Goal: Task Accomplishment & Management: Manage account settings

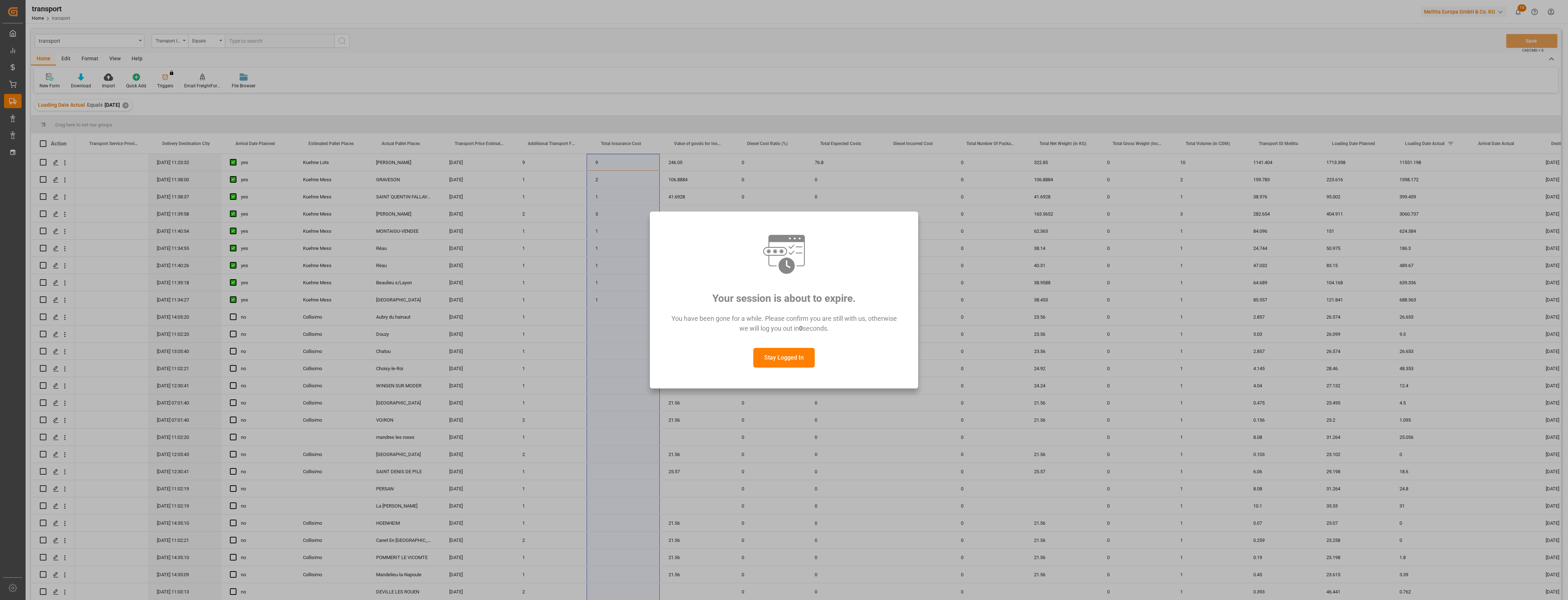
scroll to position [0, 214]
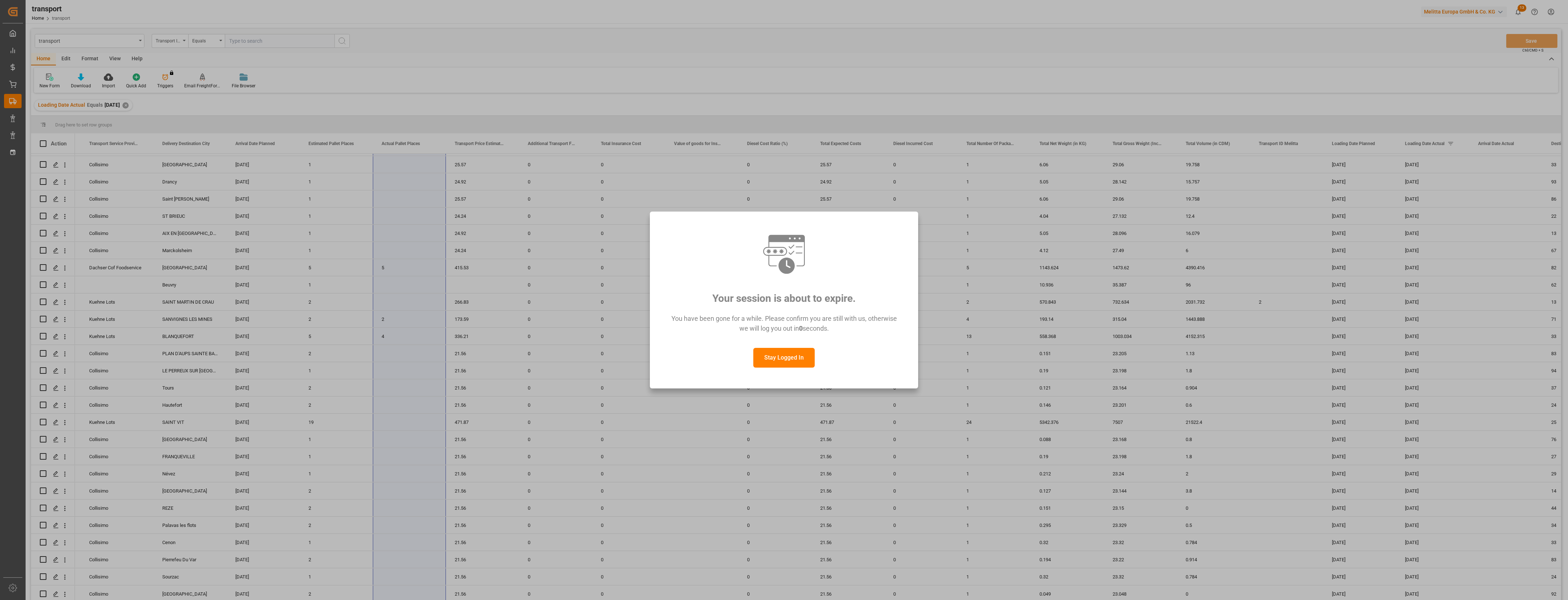
click at [777, 355] on button "Stay Logged In" at bounding box center [784, 358] width 61 height 19
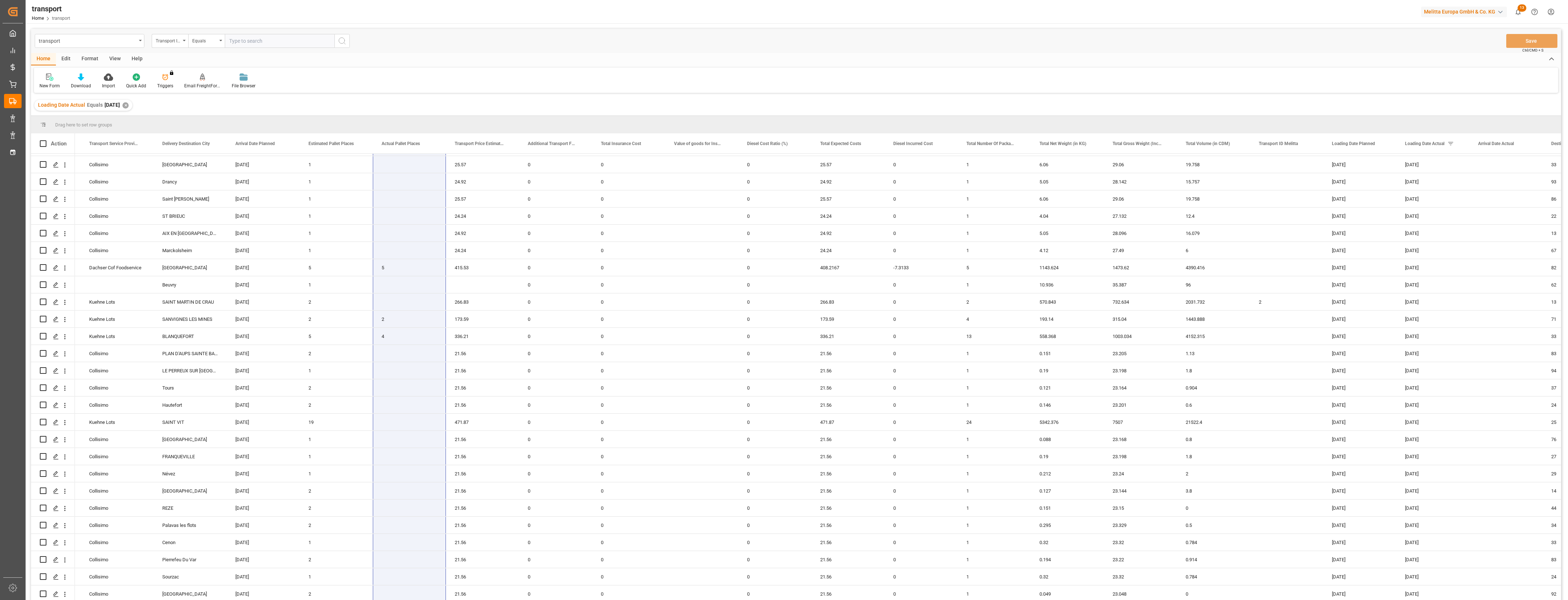
scroll to position [0, 0]
click at [128, 105] on div "✕" at bounding box center [125, 105] width 6 height 6
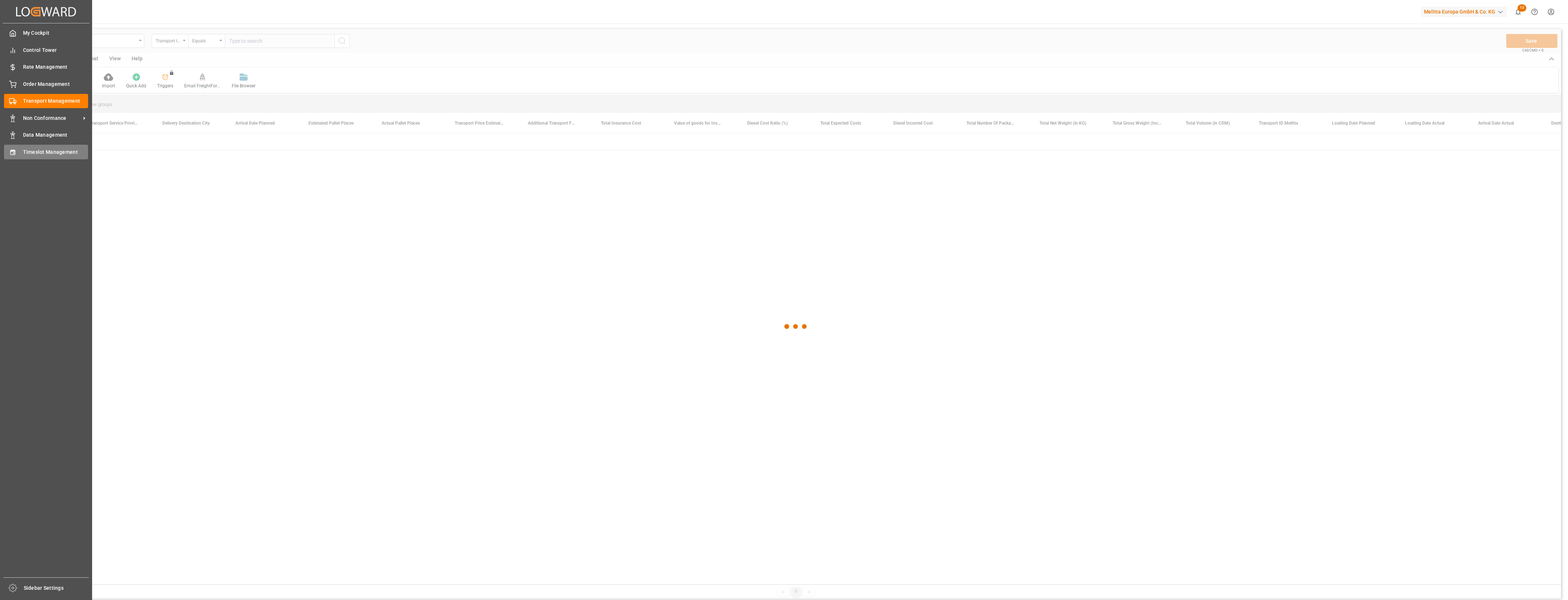
click at [16, 152] on div "Timeslot Management Timeslot Management" at bounding box center [46, 152] width 84 height 14
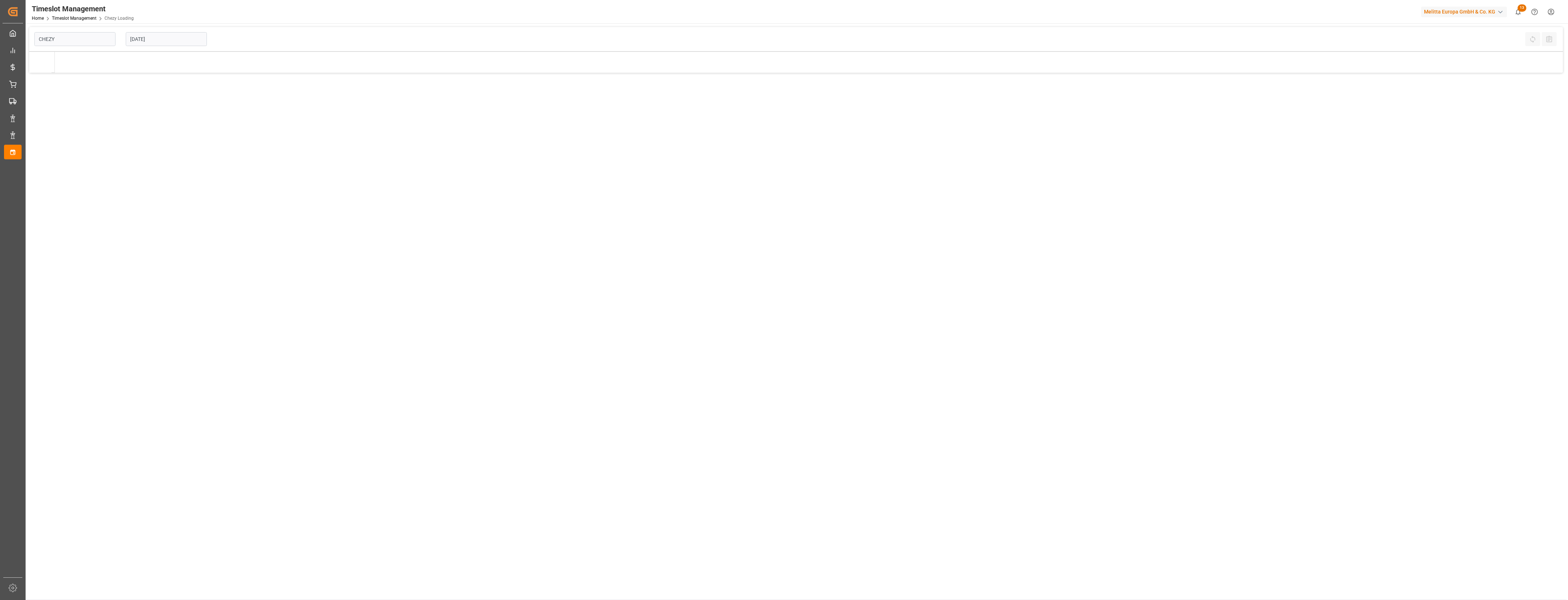
type input "Chezy Loading"
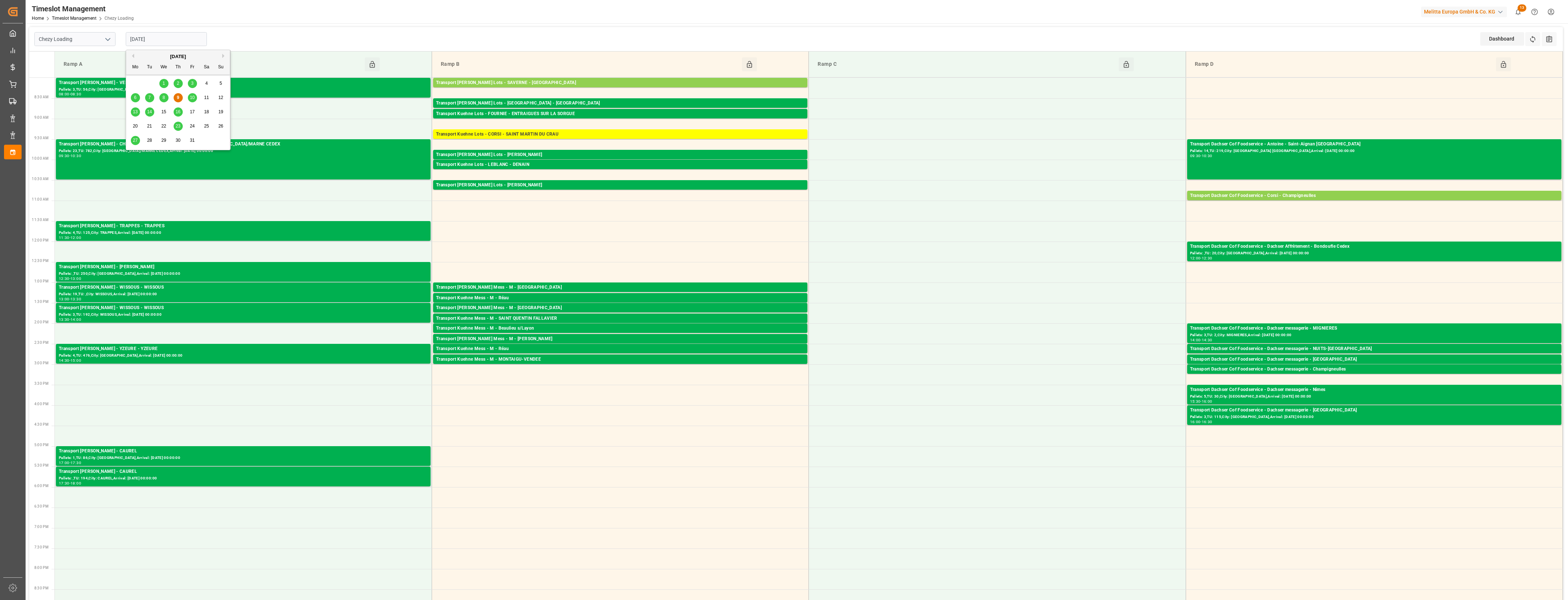
click at [173, 39] on input "[DATE]" at bounding box center [166, 39] width 81 height 14
click at [192, 94] on div "10" at bounding box center [192, 98] width 9 height 9
type input "[DATE]"
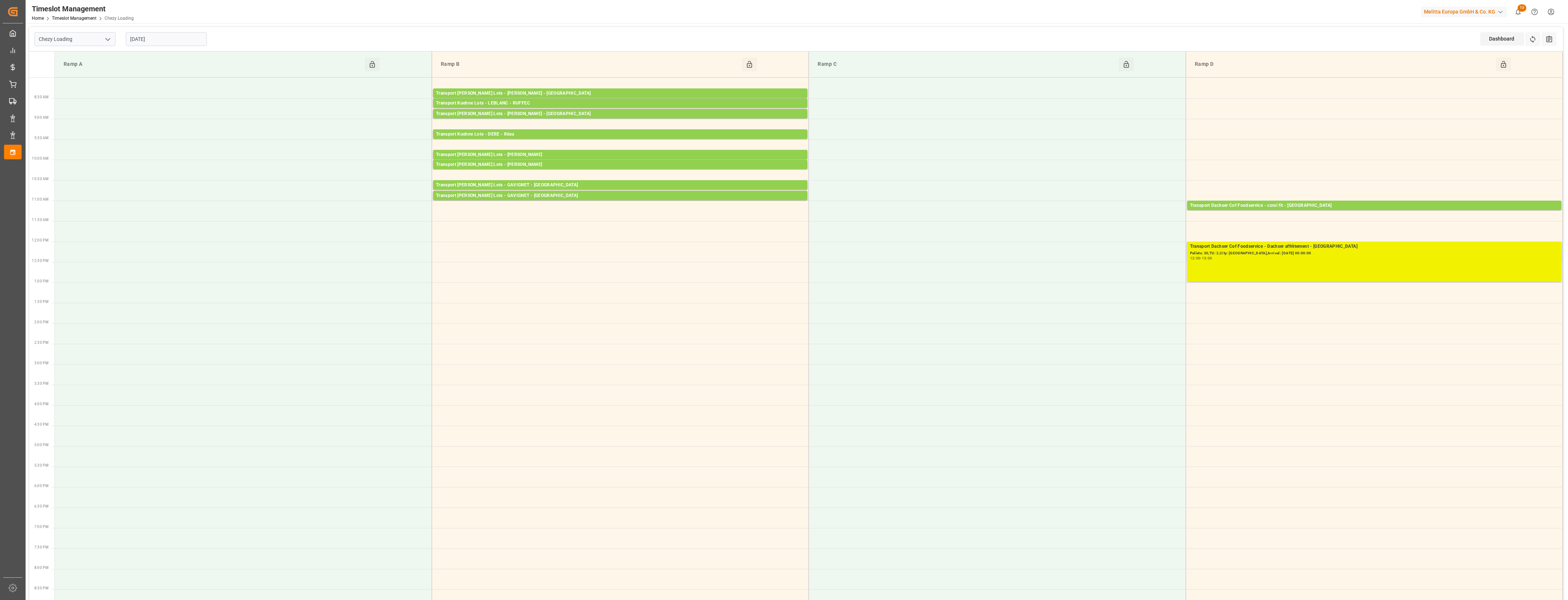
click at [1357, 269] on div "Transport Dachser Cof Foodservice - Dachser affrètement - [GEOGRAPHIC_DATA] Pal…" at bounding box center [1374, 261] width 368 height 37
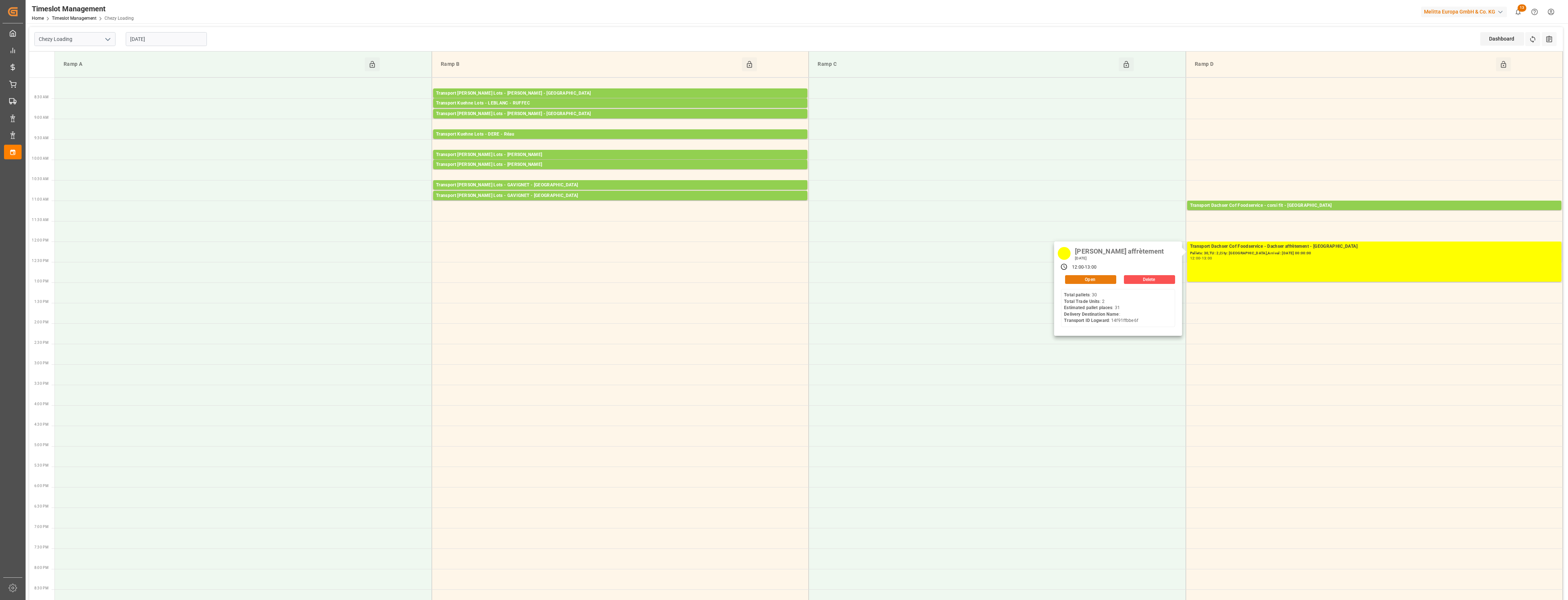
click at [1080, 277] on button "Open" at bounding box center [1091, 279] width 51 height 9
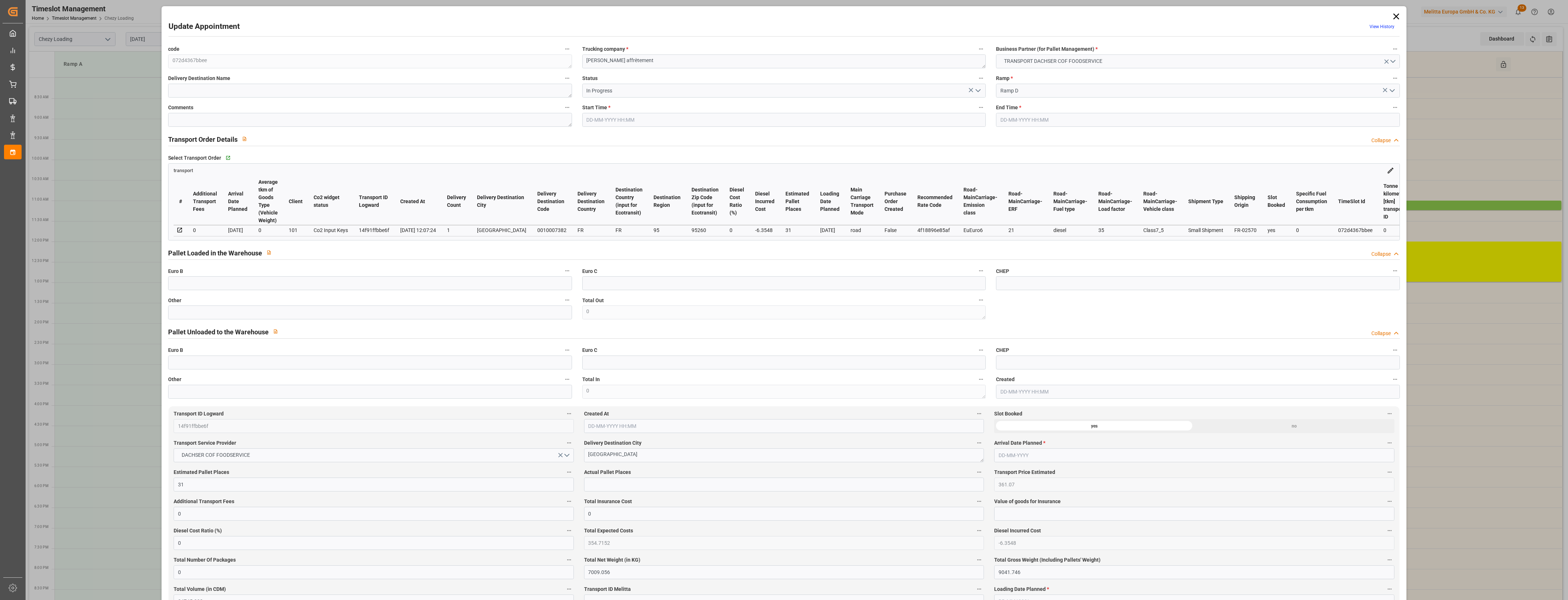
type input "[DATE] 12:00"
type input "[DATE] 13:00"
type input "[DATE] 07:18"
type input "[DATE] 12:07"
type input "[DATE]"
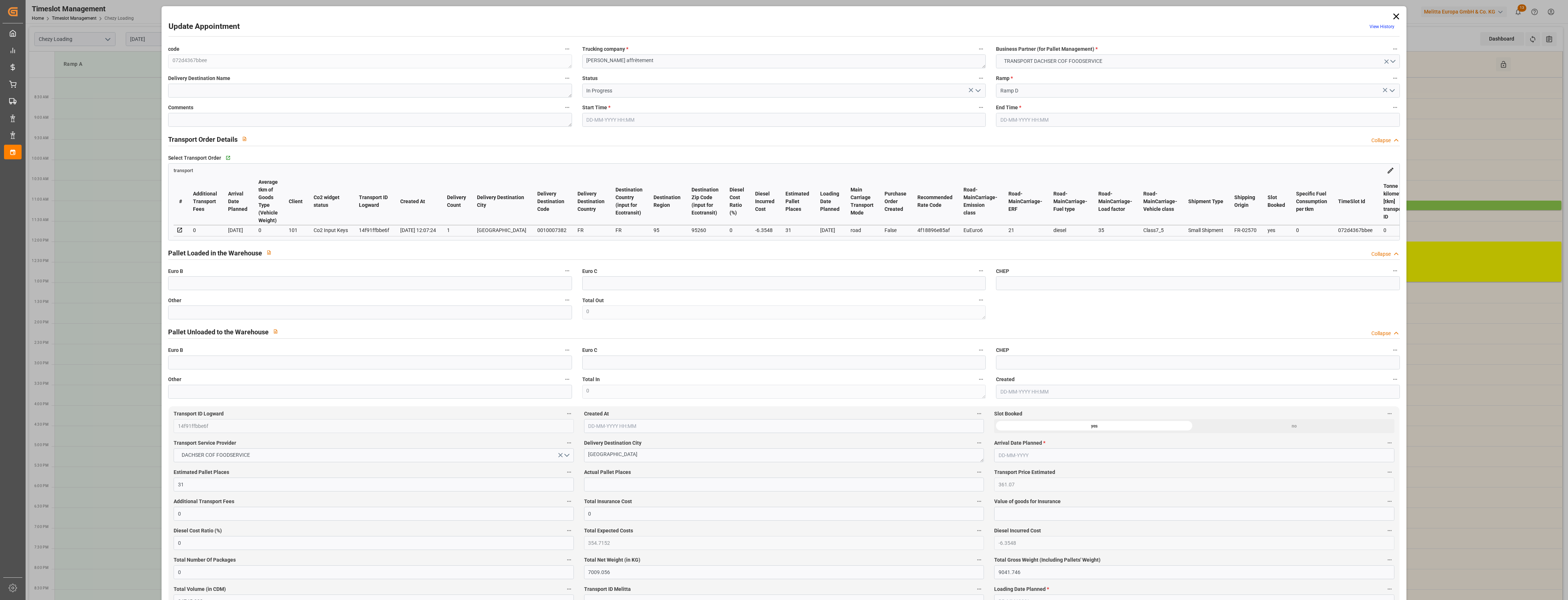
type input "[DATE]"
click at [976, 90] on icon "open menu" at bounding box center [978, 91] width 9 height 9
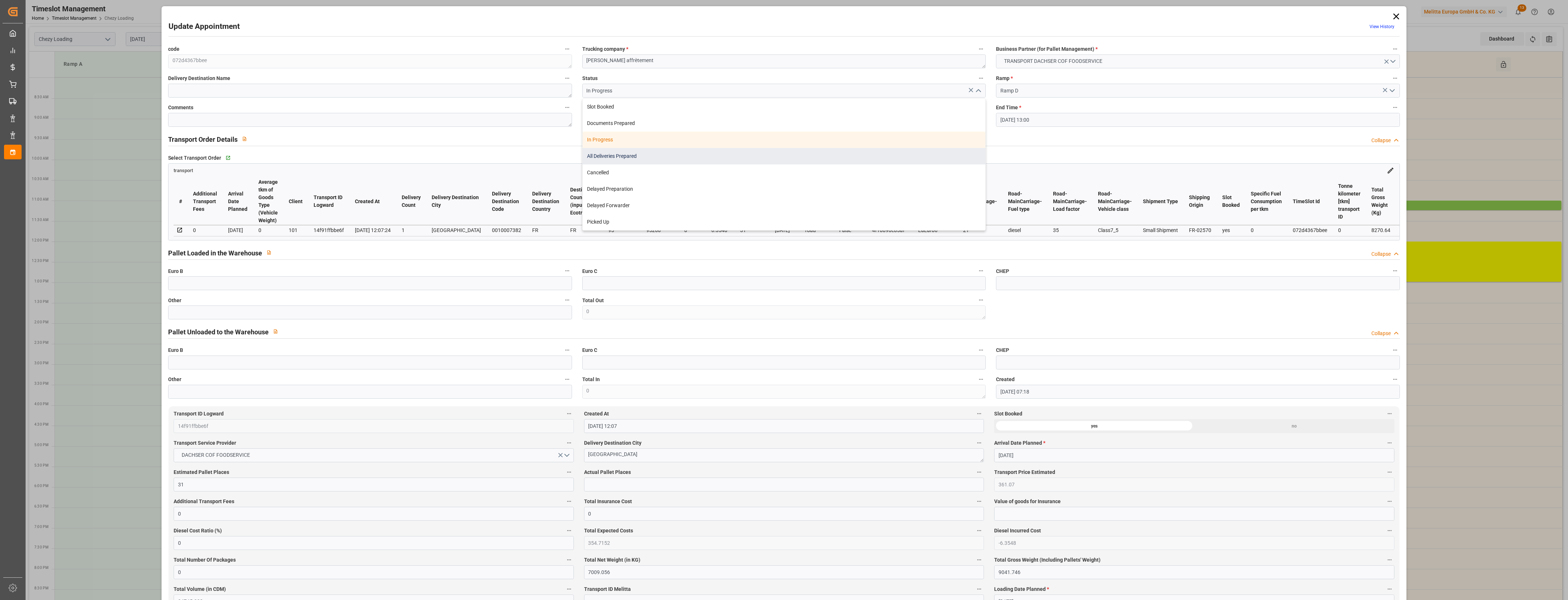
click at [638, 153] on div "All Deliveries Prepared" at bounding box center [784, 156] width 403 height 16
type input "All Deliveries Prepared"
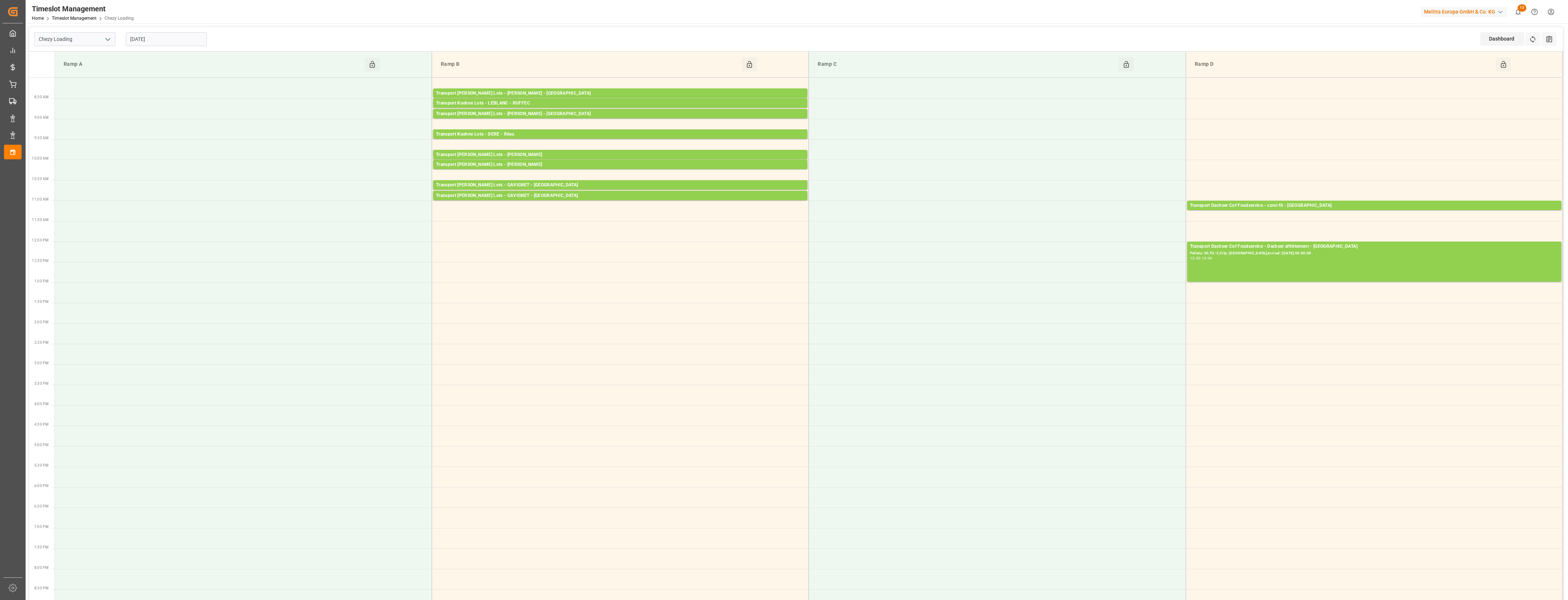
click at [167, 40] on input "[DATE]" at bounding box center [166, 39] width 81 height 14
click at [137, 112] on span "13" at bounding box center [135, 112] width 5 height 5
type input "[DATE]"
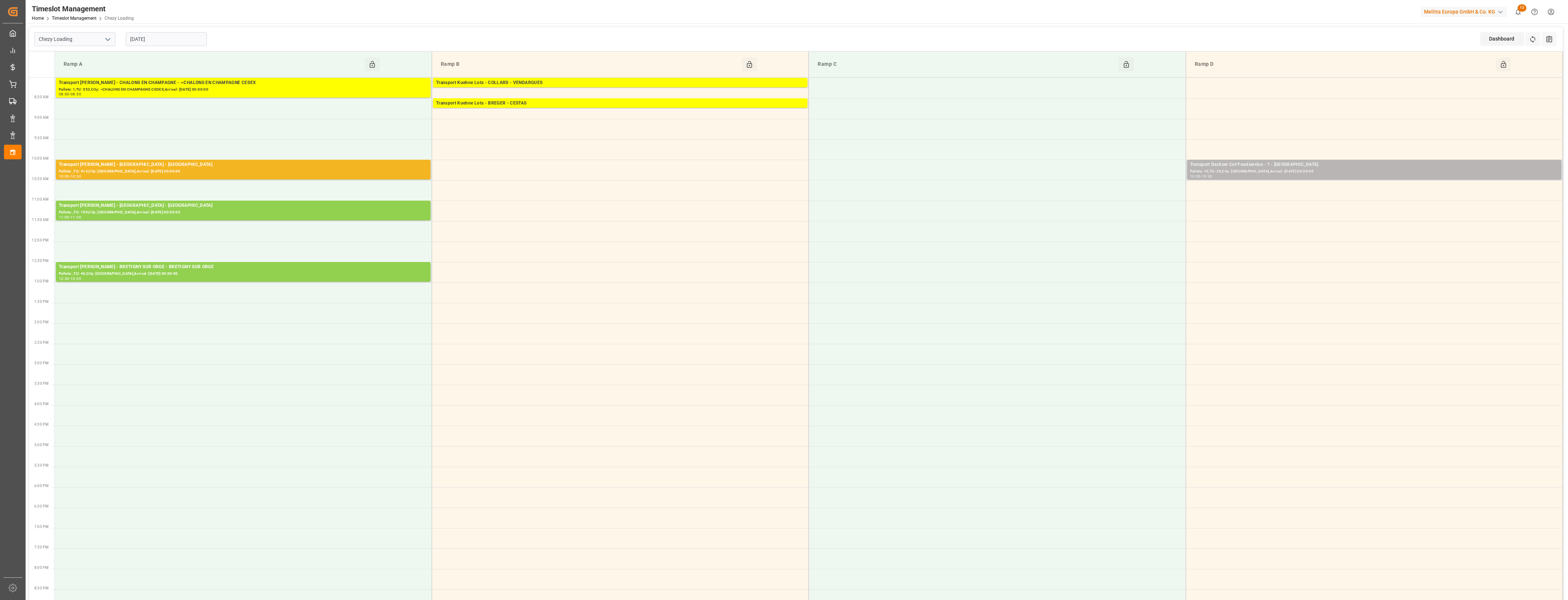
click at [1301, 173] on div "Pallets: 10,TU: 28,City: [GEOGRAPHIC_DATA],Arrival: [DATE] 00:00:00" at bounding box center [1374, 172] width 368 height 6
click at [1109, 199] on button "Open" at bounding box center [1091, 198] width 51 height 9
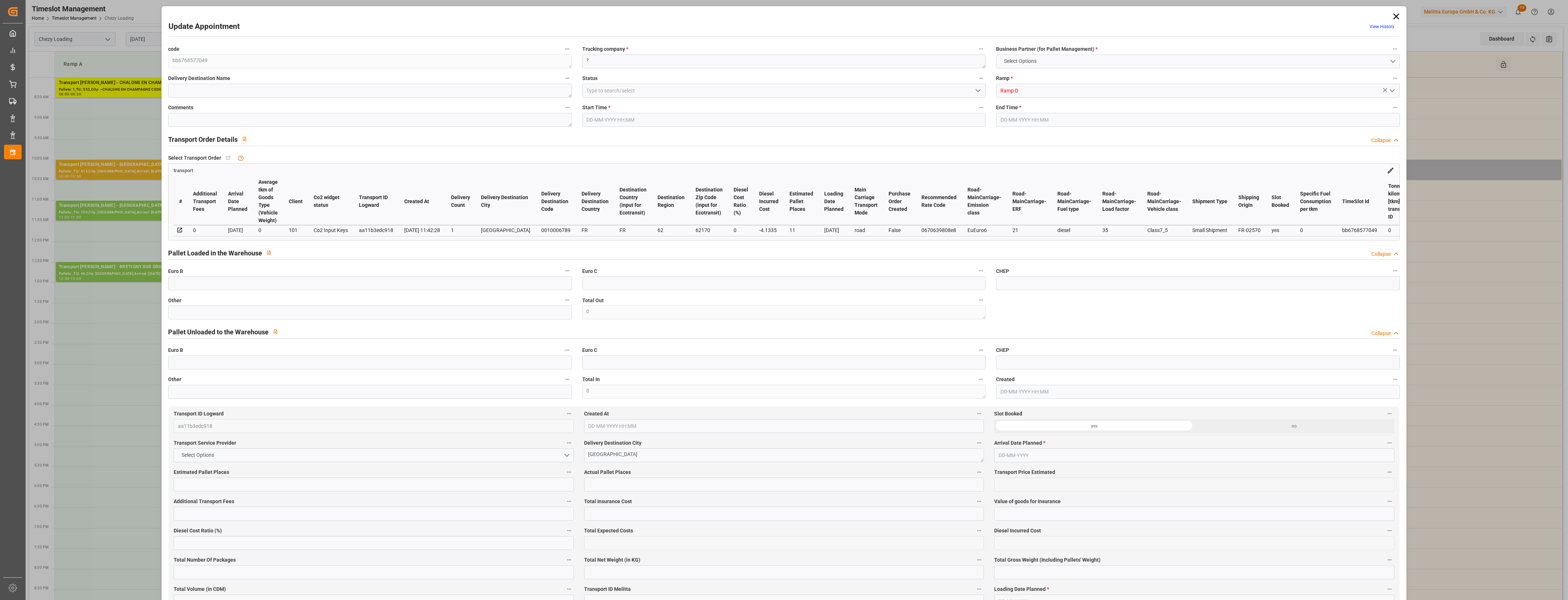
type input "11"
type input "234.86"
type input "0"
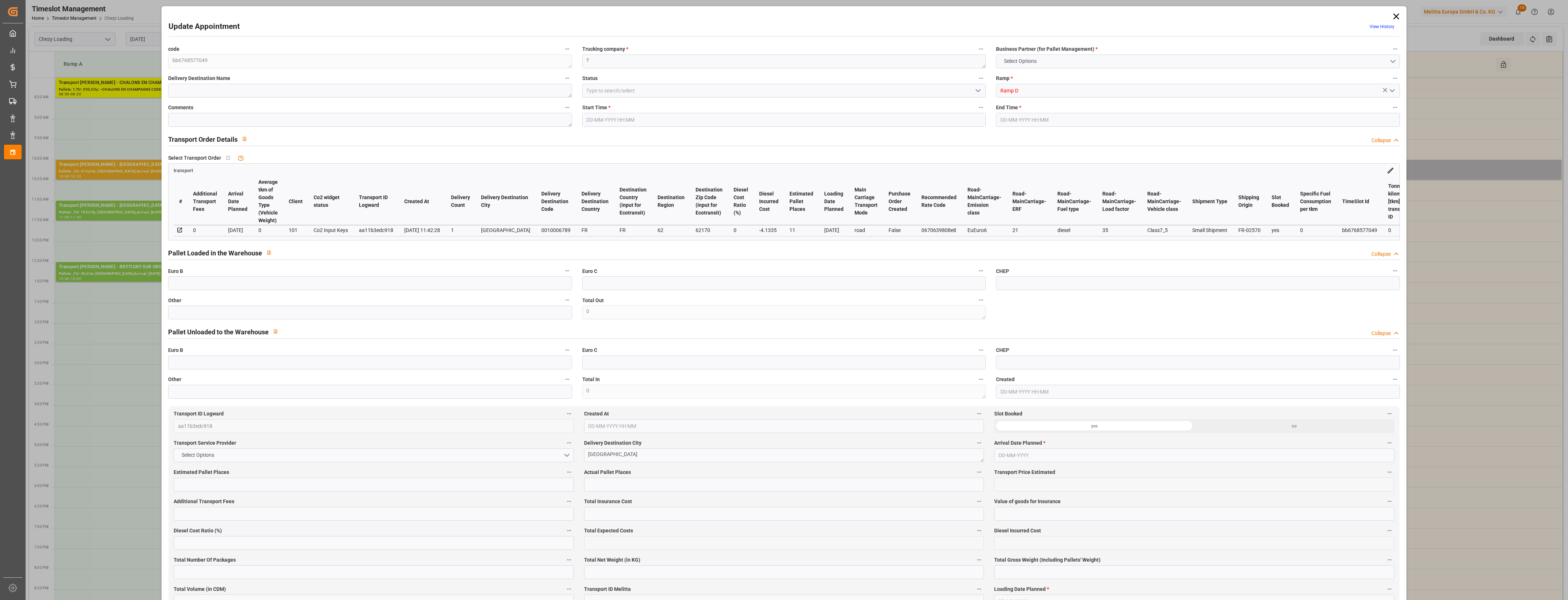
type input "230.7265"
type input "-4.1335"
type input "0"
type input "2199.088"
type input "2898.288"
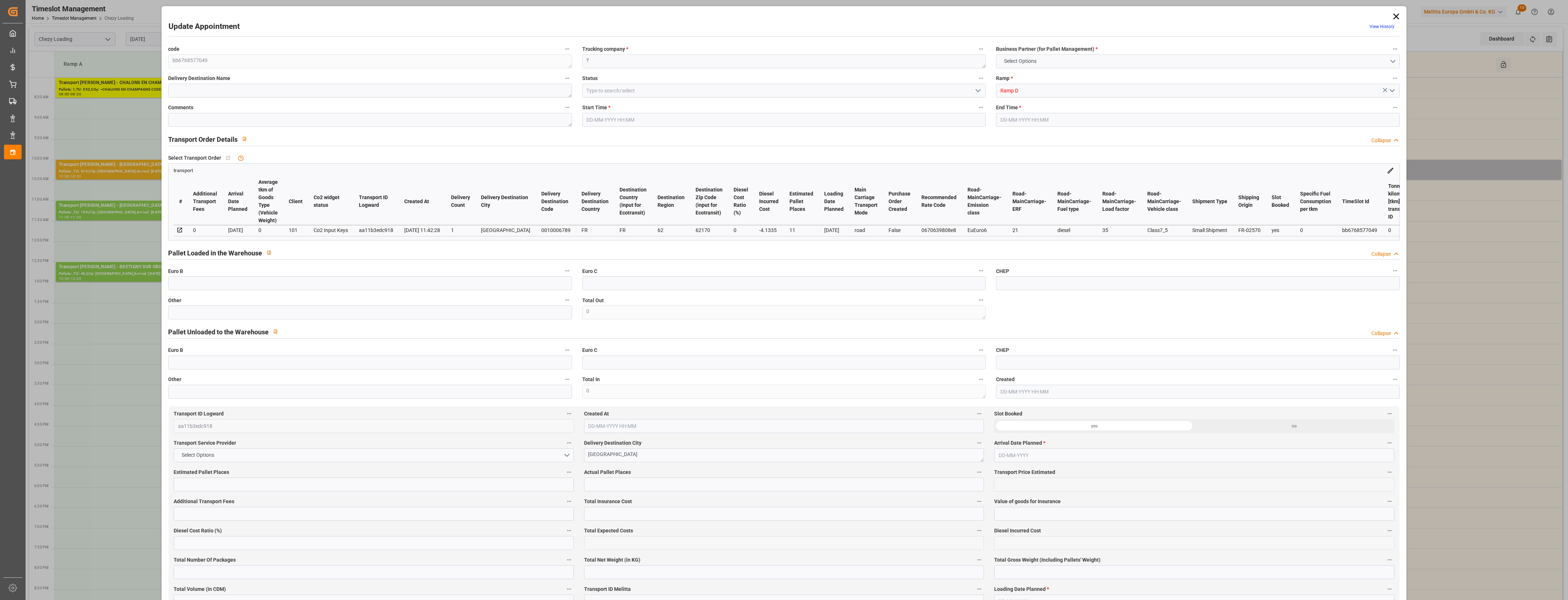
type input "8824.32"
type input "62"
type input "10"
type input "28"
type input "11"
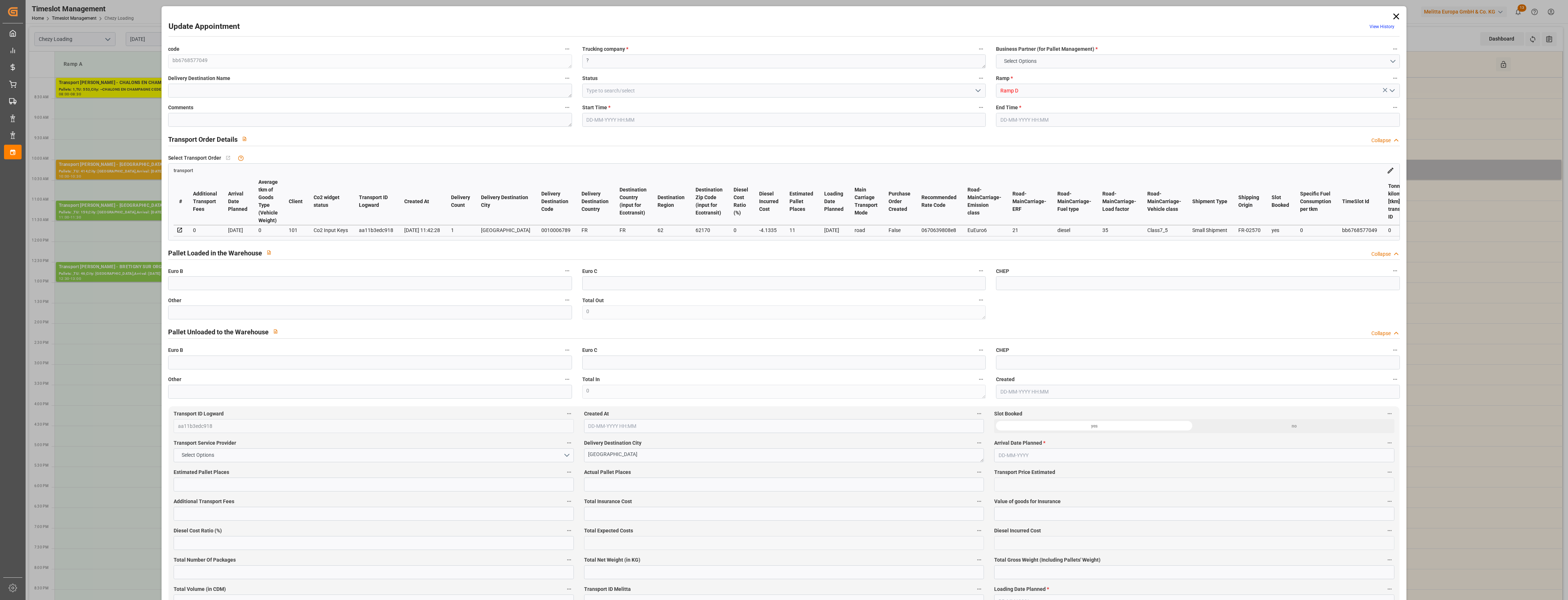
type input "101"
type input "2624.968"
type input "0"
type input "4710.8598"
type input "0"
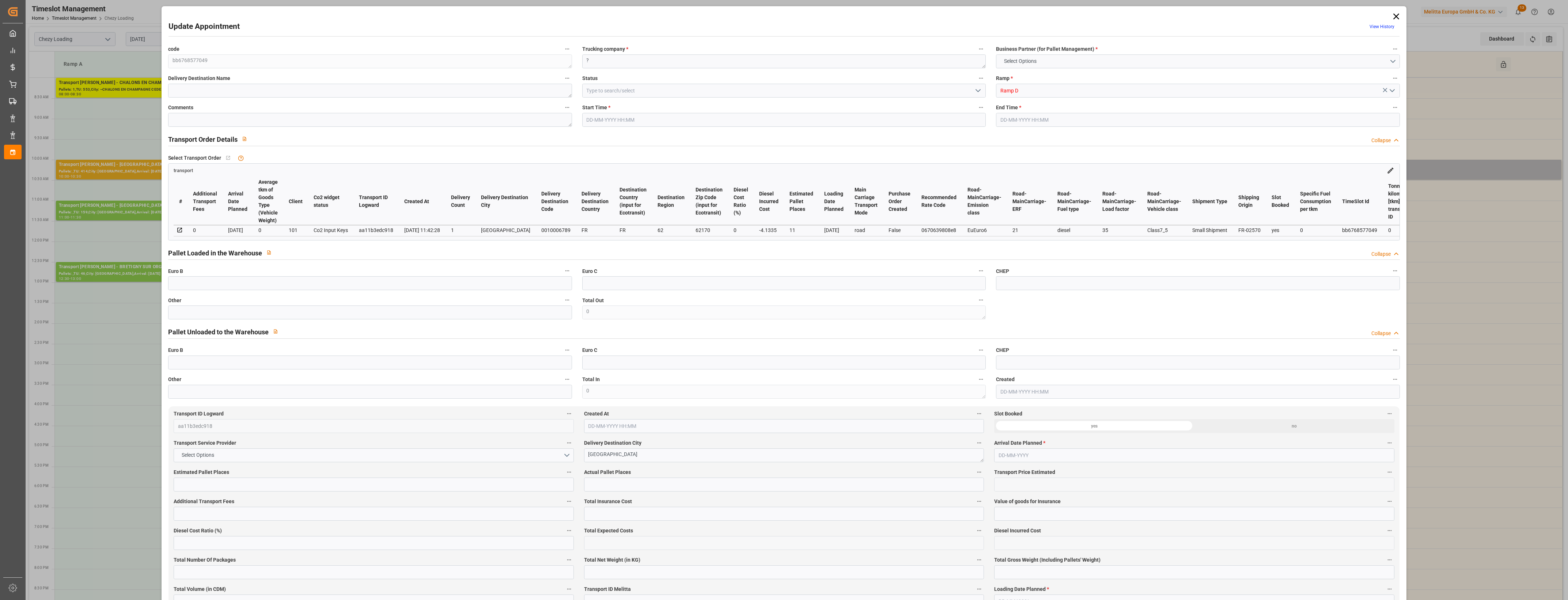
type input "0"
type input "21"
type input "35"
type input "[DATE] 10:00"
type input "[DATE] 10:30"
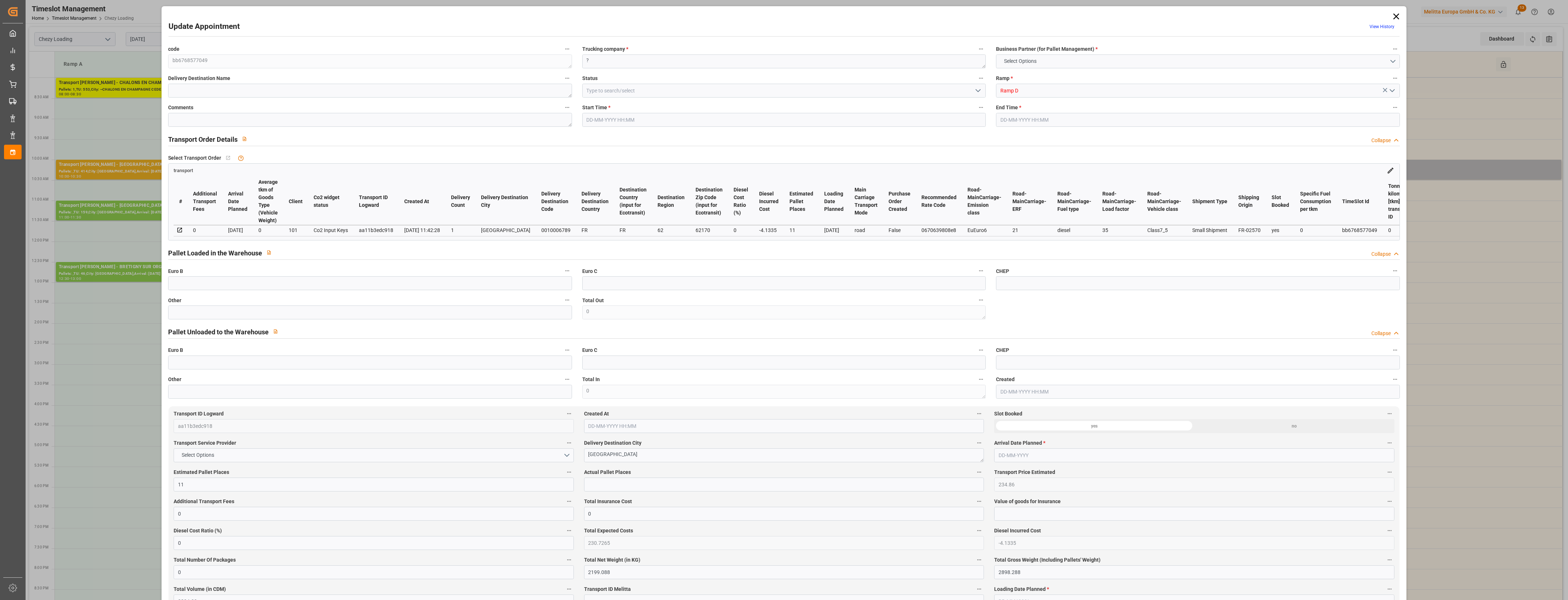
type input "[DATE] 13:47"
type input "[DATE] 11:42"
type input "[DATE]"
click at [1397, 16] on icon at bounding box center [1396, 16] width 10 height 10
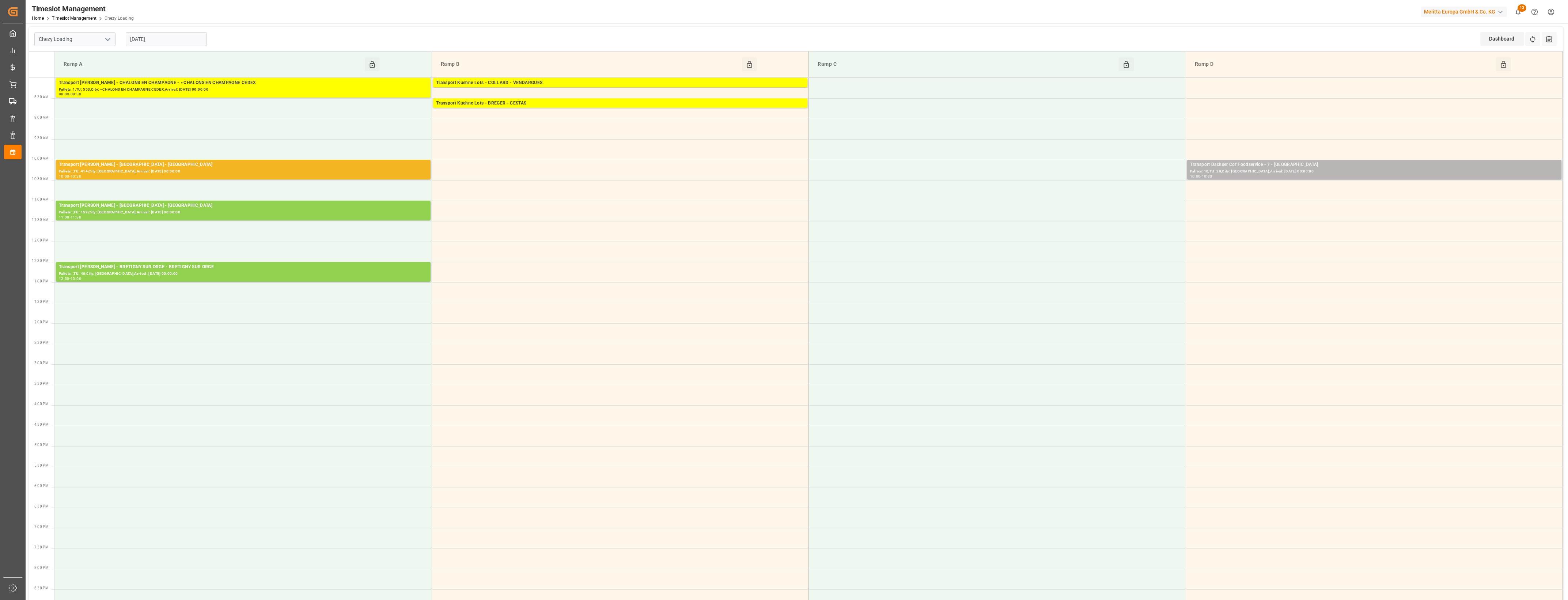
click at [1269, 172] on div "Pallets: 10,TU: 28,City: [GEOGRAPHIC_DATA],Arrival: [DATE] 00:00:00" at bounding box center [1374, 172] width 368 height 6
click at [1104, 200] on button "Open" at bounding box center [1091, 198] width 51 height 9
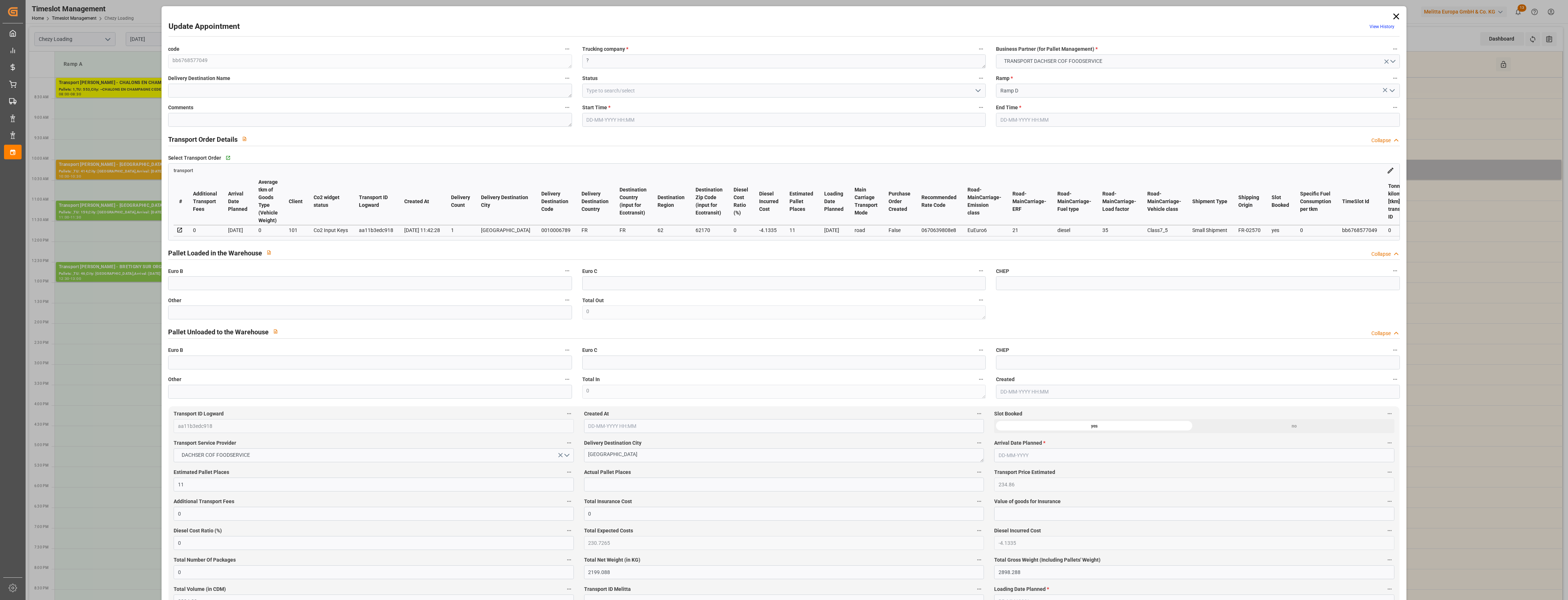
type input "[DATE] 10:00"
type input "[DATE] 10:30"
type input "[DATE] 13:47"
type input "[DATE] 11:42"
type input "[DATE]"
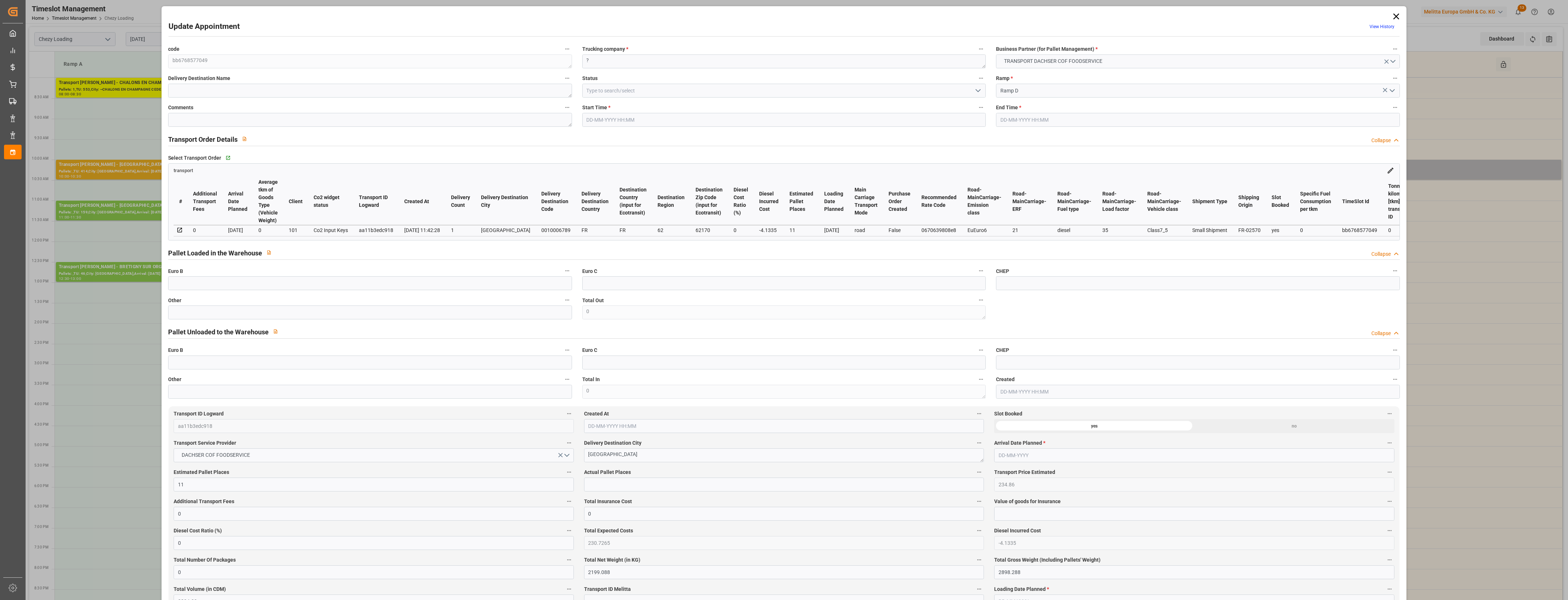
type input "[DATE]"
click at [976, 92] on icon "open menu" at bounding box center [978, 91] width 9 height 9
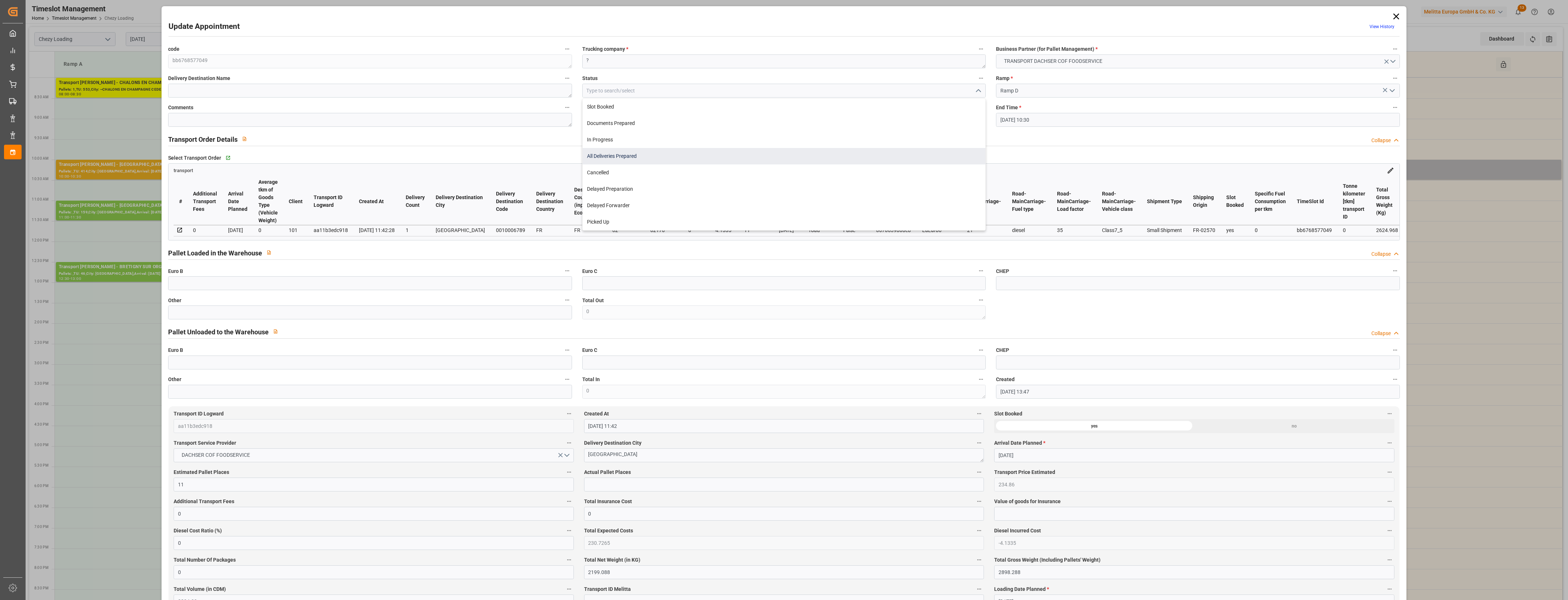
click at [635, 152] on div "All Deliveries Prepared" at bounding box center [784, 156] width 403 height 16
type input "All Deliveries Prepared"
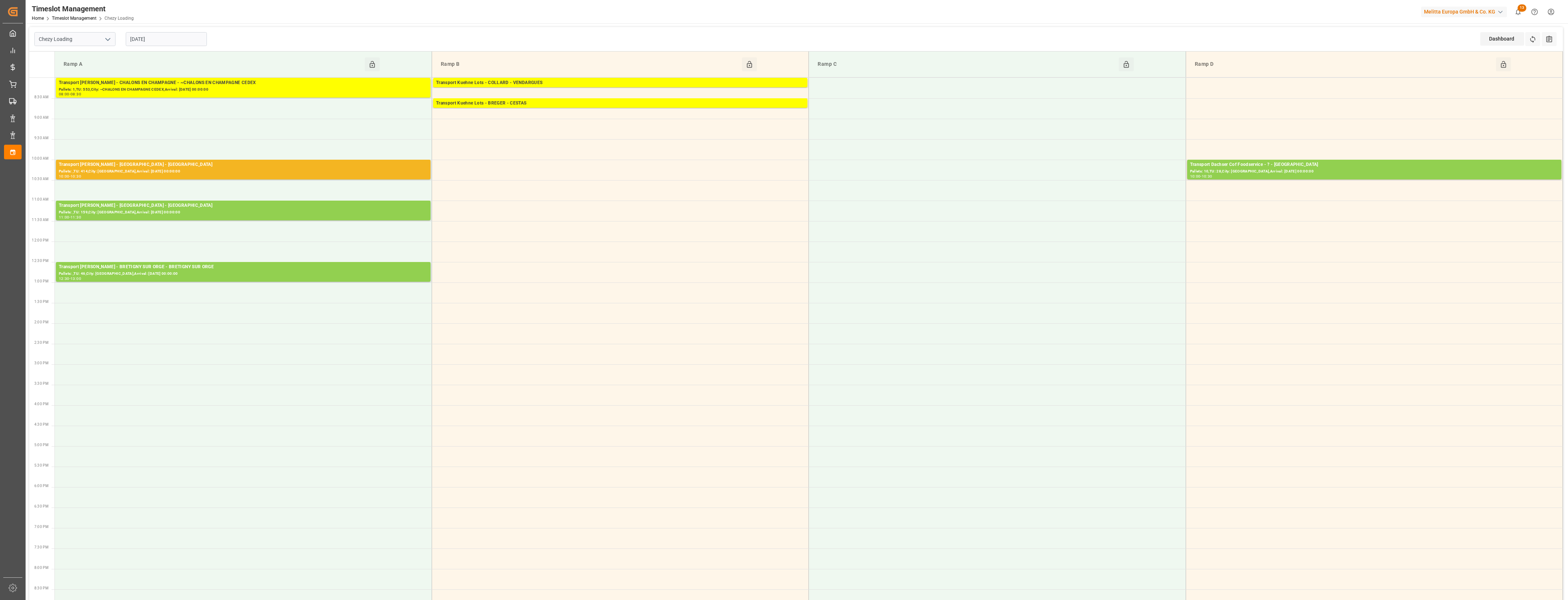
click at [173, 40] on input "[DATE]" at bounding box center [166, 39] width 81 height 14
click at [178, 101] on div "9" at bounding box center [178, 98] width 9 height 9
type input "[DATE]"
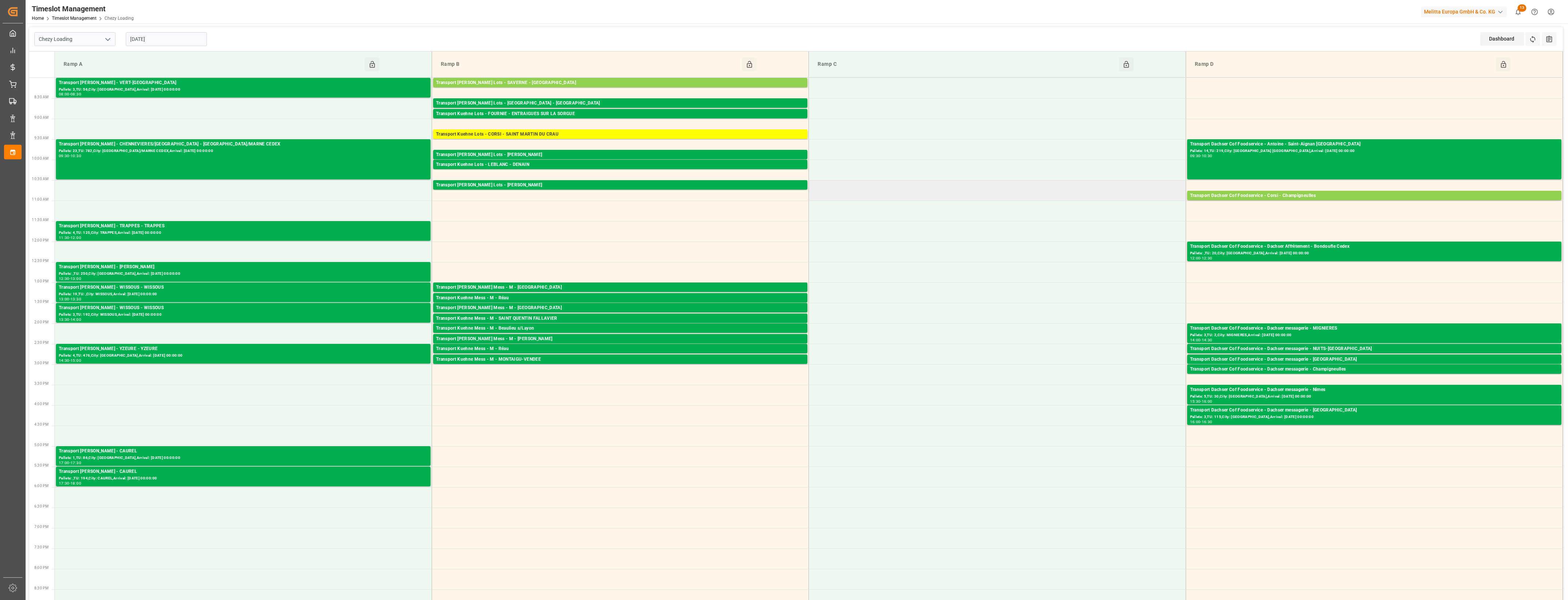
drag, startPoint x: 548, startPoint y: 209, endPoint x: 915, endPoint y: 181, distance: 368.1
click at [915, 181] on td at bounding box center [997, 190] width 377 height 21
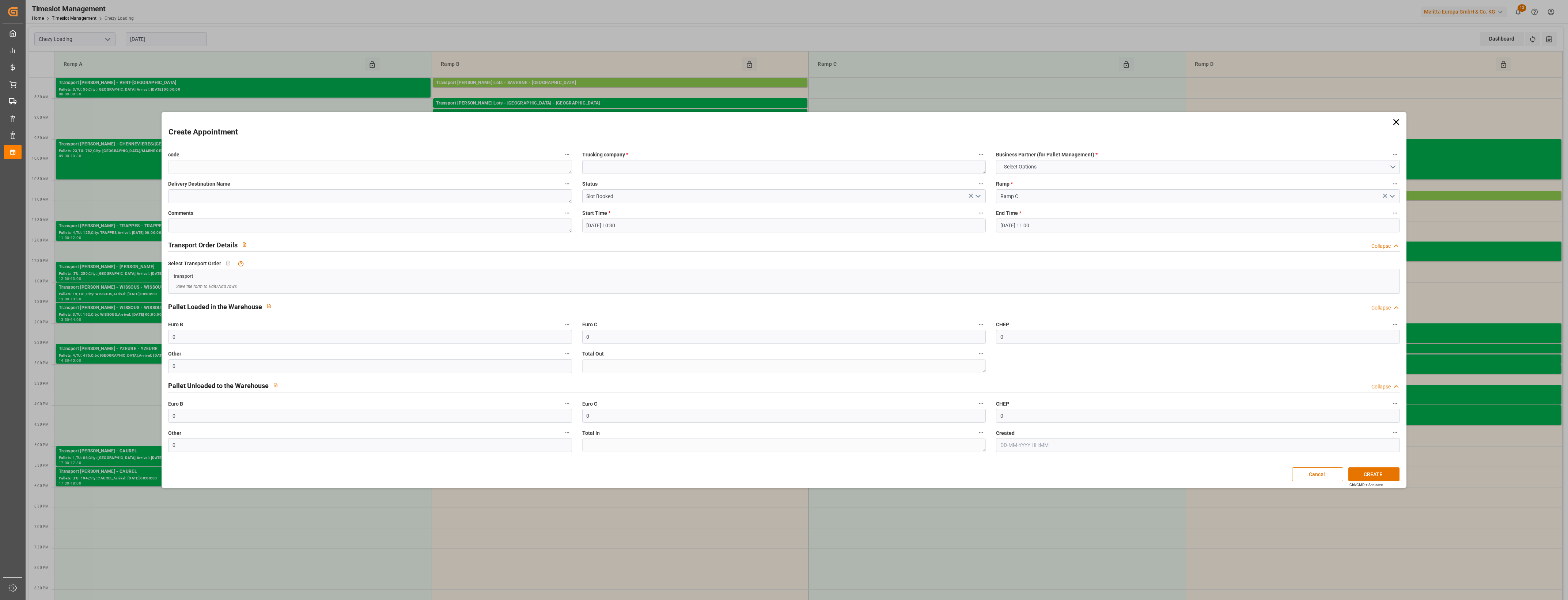
click at [1395, 122] on icon at bounding box center [1396, 122] width 6 height 6
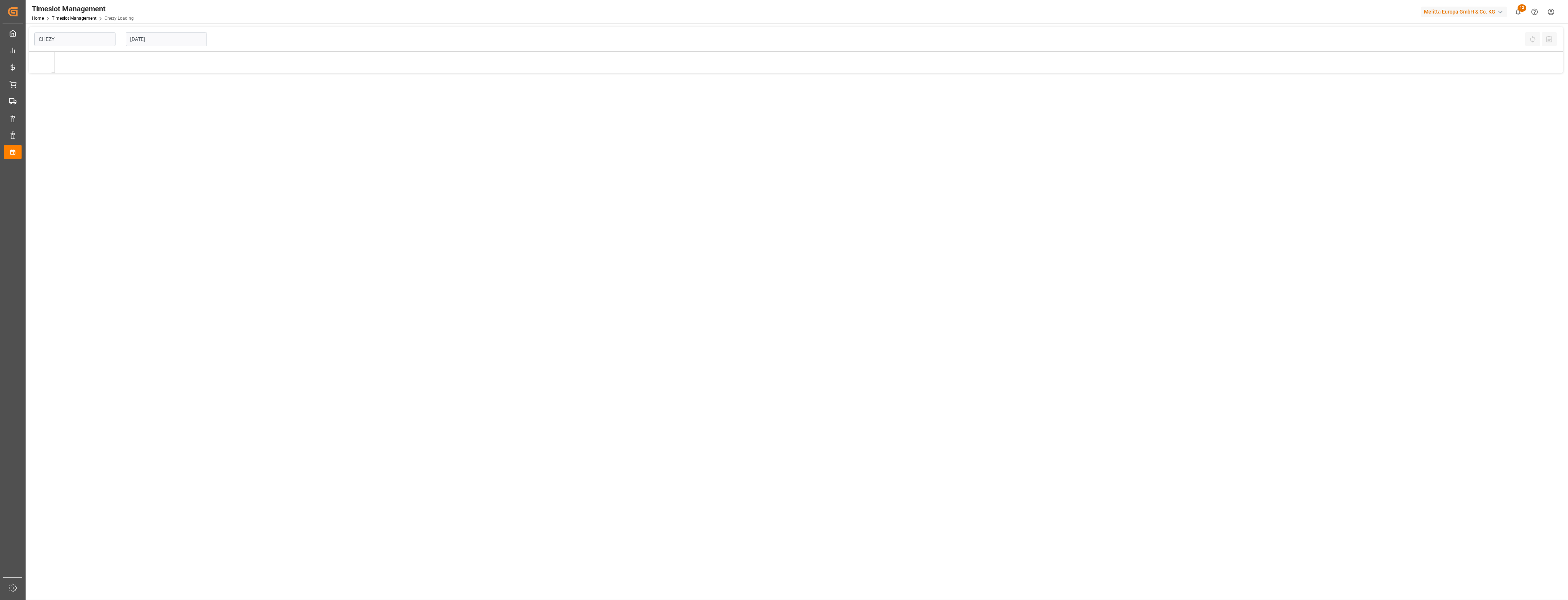
type input "Chezy Loading"
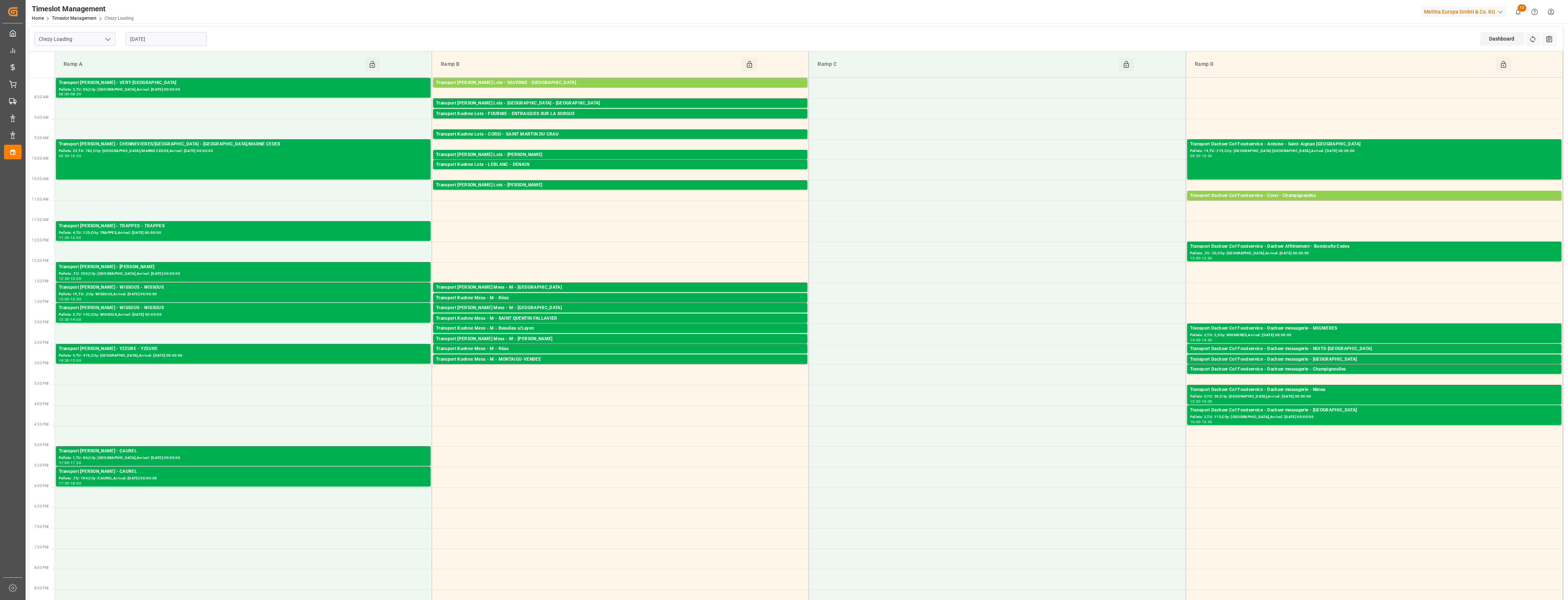
click at [163, 36] on input "[DATE]" at bounding box center [166, 39] width 81 height 14
click at [191, 96] on span "10" at bounding box center [192, 97] width 5 height 5
type input "[DATE]"
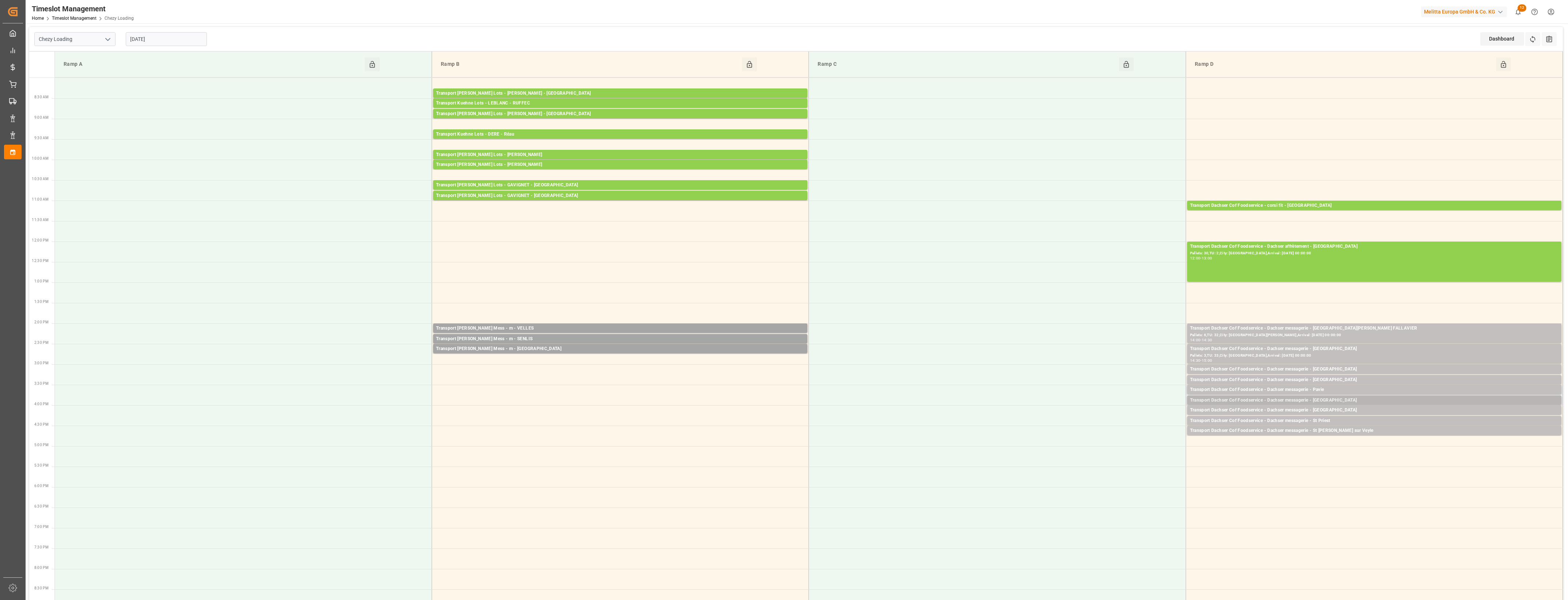
click at [1340, 400] on div "Transport Dachser Cof Foodservice - Dachser messagerie - Alicante" at bounding box center [1374, 400] width 368 height 7
click at [1110, 421] on button "Open" at bounding box center [1091, 423] width 51 height 9
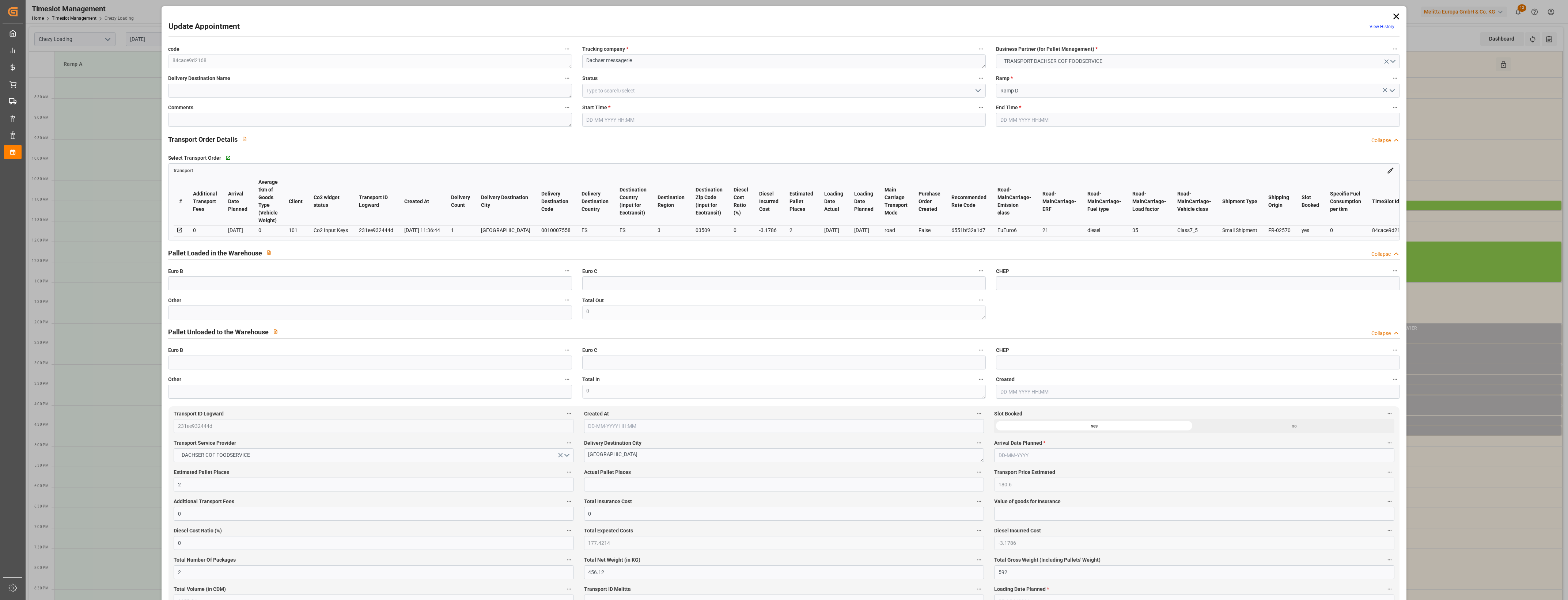
type input "10-10-2025 15:45"
type input "10-10-2025 16:00"
type input "09-10-2025 12:08"
type input "09-10-2025 11:36"
type input "20-10-2025"
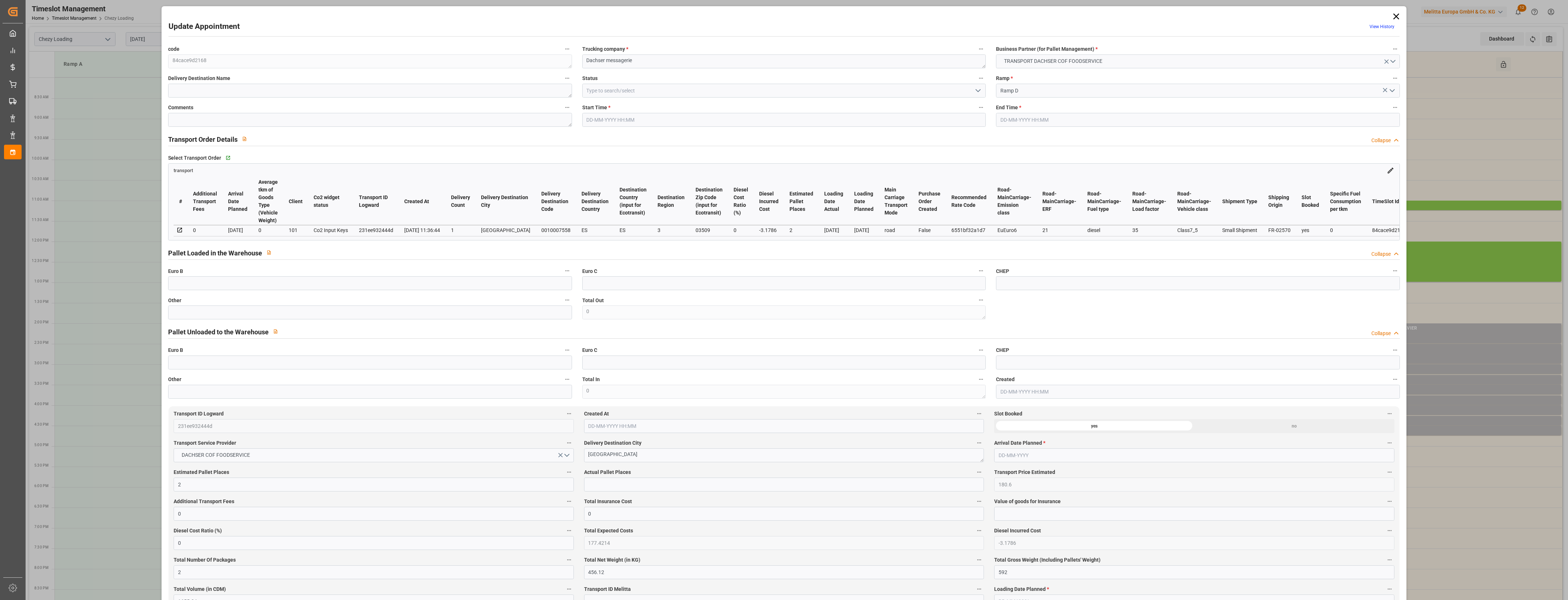
type input "[DATE]"
click at [393, 313] on input "text" at bounding box center [369, 312] width 404 height 14
type input "2"
click at [670, 486] on input "text" at bounding box center [784, 484] width 400 height 14
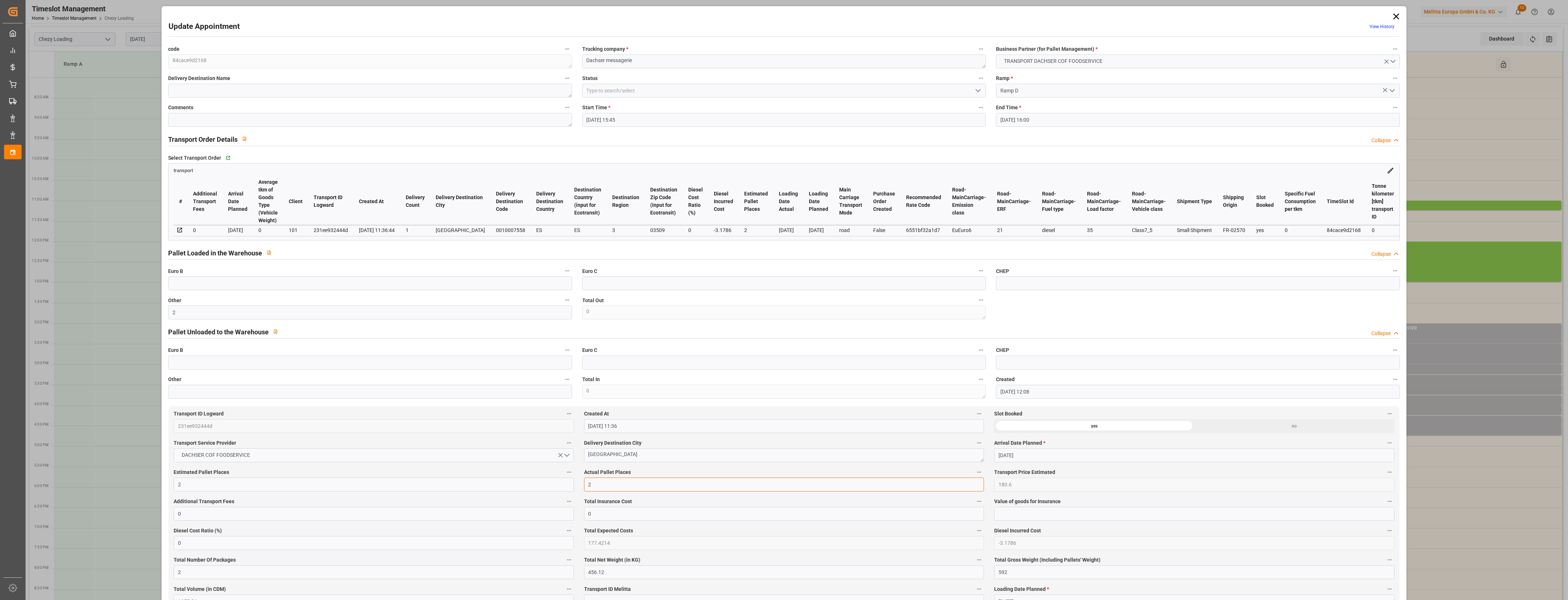
type input "2"
click at [705, 477] on label "Actual Pallet Places" at bounding box center [784, 472] width 400 height 10
click at [975, 477] on button "Actual Pallet Places" at bounding box center [979, 472] width 10 height 10
click at [719, 472] on div at bounding box center [784, 300] width 1568 height 600
click at [978, 89] on polyline "open menu" at bounding box center [978, 91] width 4 height 2
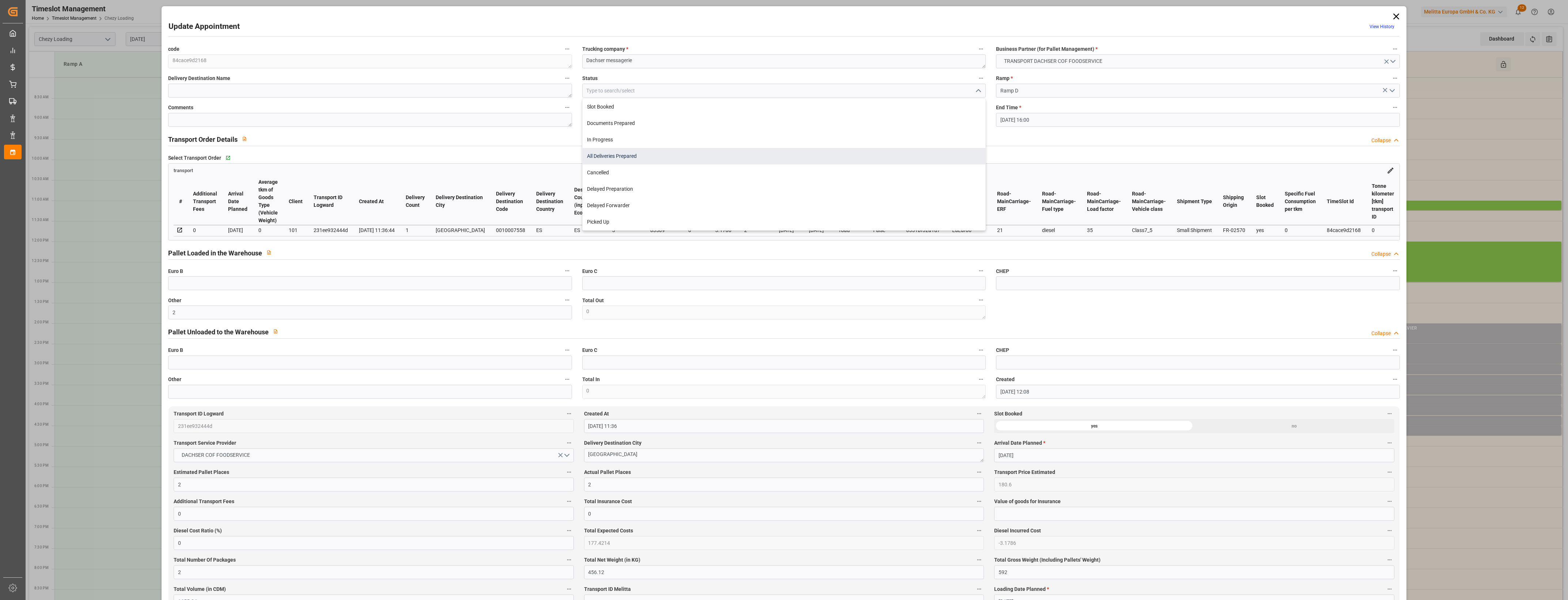
click at [625, 156] on div "All Deliveries Prepared" at bounding box center [784, 156] width 403 height 16
type input "All Deliveries Prepared"
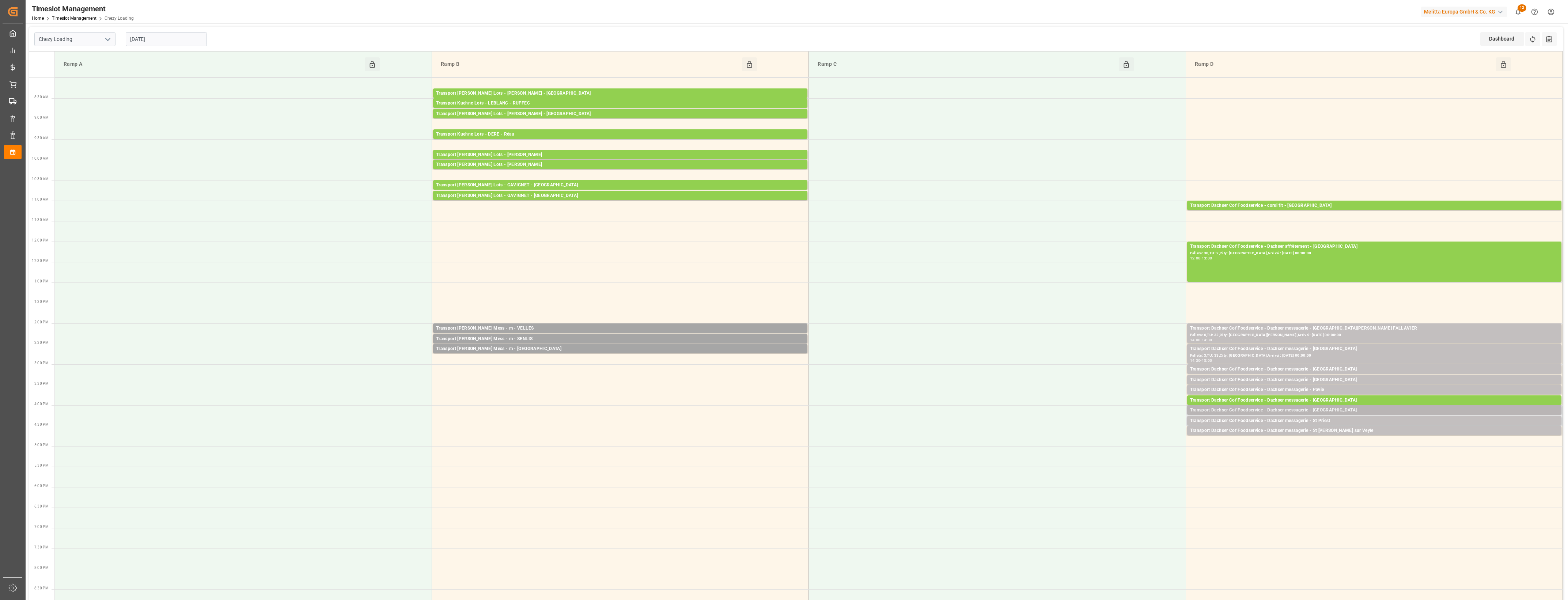
click at [1331, 411] on div "Transport Dachser Cof Foodservice - Dachser messagerie - Barcelona" at bounding box center [1374, 410] width 368 height 7
click at [1110, 442] on button "Open" at bounding box center [1091, 443] width 51 height 9
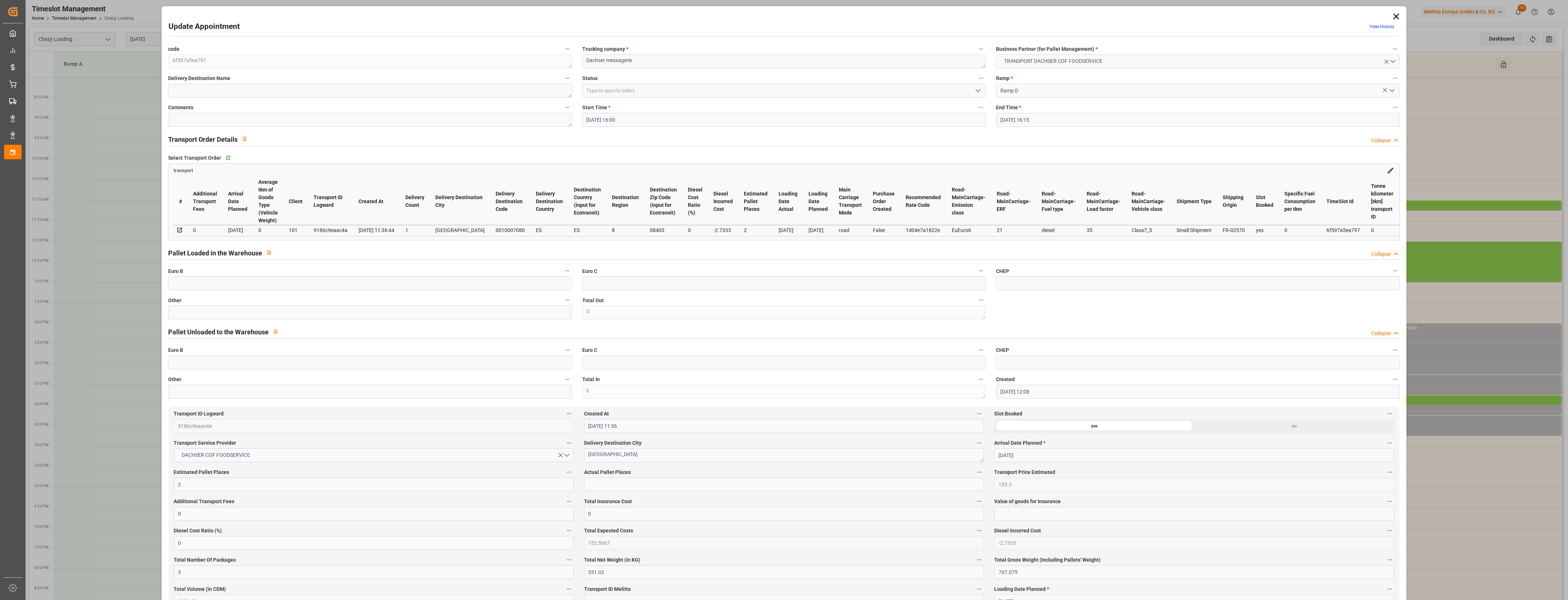
type input "10-10-2025 16:00"
type input "10-10-2025 16:15"
type input "09-10-2025 12:08"
type input "09-10-2025 11:36"
type input "17-10-2025"
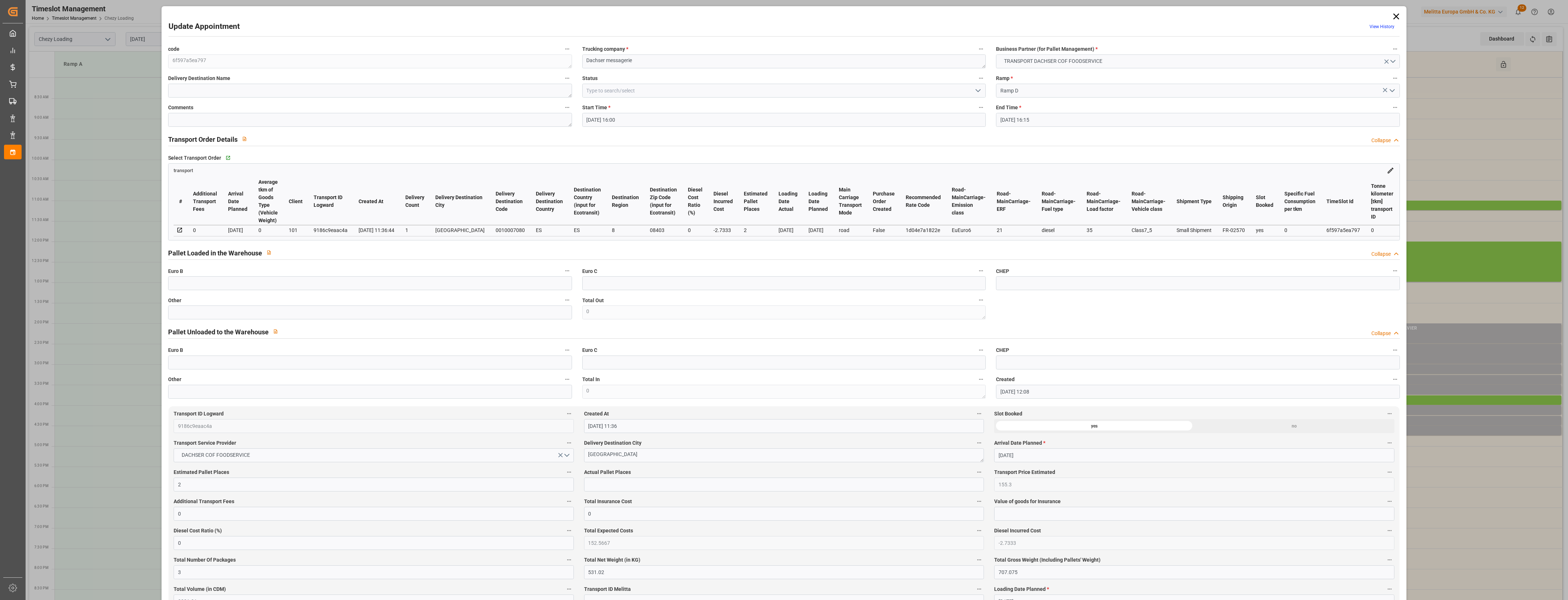
type input "[DATE]"
click at [309, 313] on input "text" at bounding box center [369, 312] width 404 height 14
type input "1"
click at [597, 488] on input "text" at bounding box center [784, 484] width 400 height 14
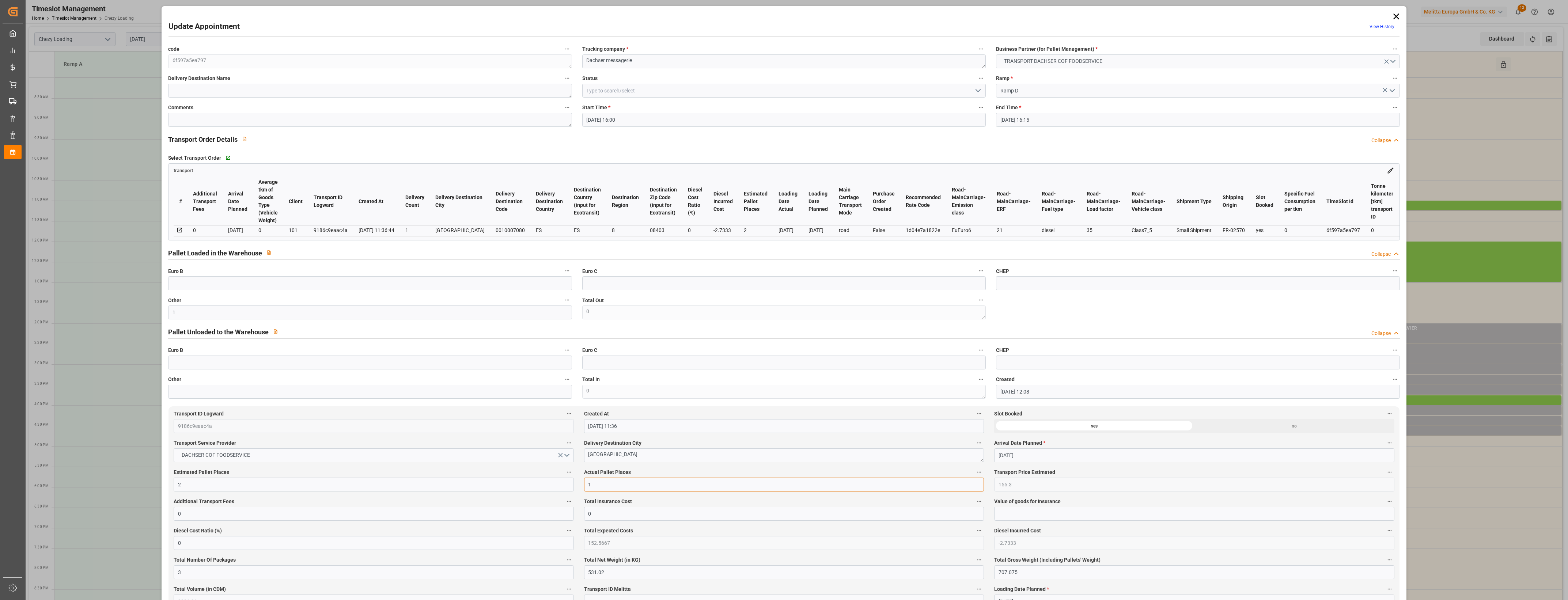
type input "1"
click at [631, 468] on div "Actual Pallet Places 1" at bounding box center [784, 480] width 410 height 29
click at [639, 470] on label "Actual Pallet Places" at bounding box center [784, 472] width 400 height 10
click at [975, 470] on button "Actual Pallet Places" at bounding box center [979, 472] width 10 height 10
click at [639, 470] on div at bounding box center [784, 300] width 1568 height 600
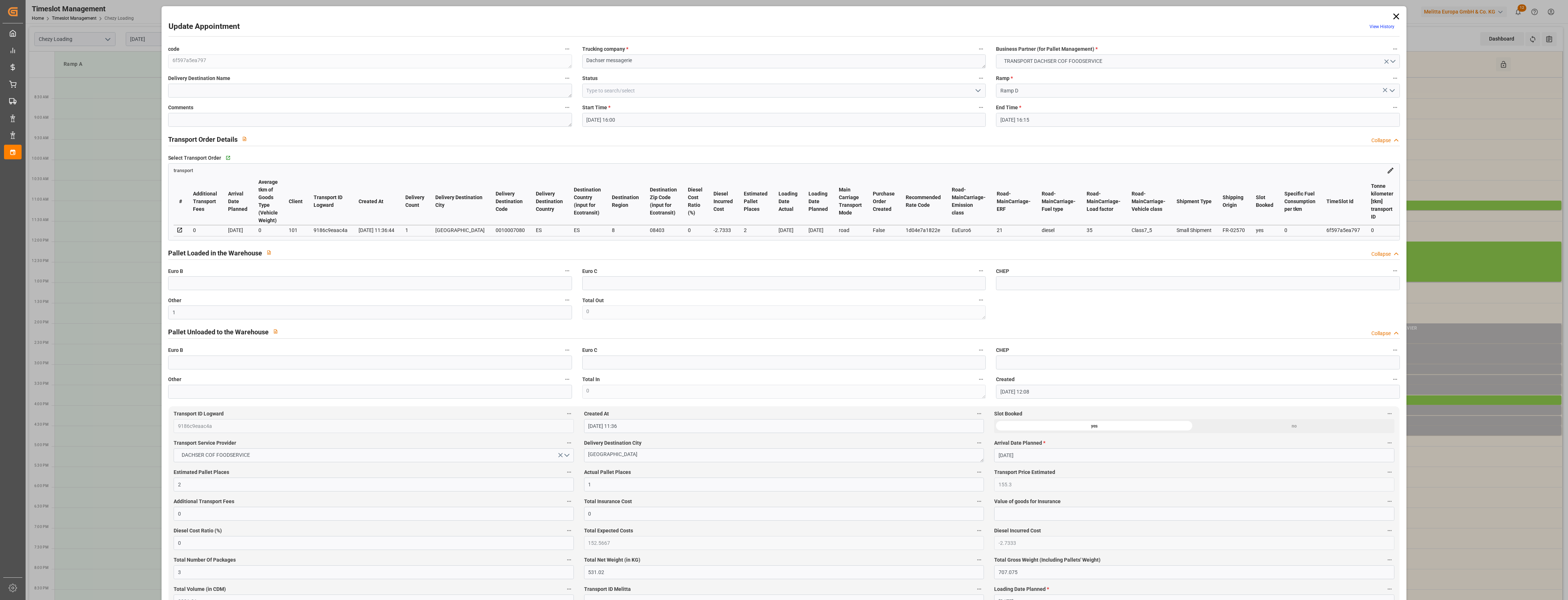
click at [979, 88] on icon "open menu" at bounding box center [978, 91] width 9 height 9
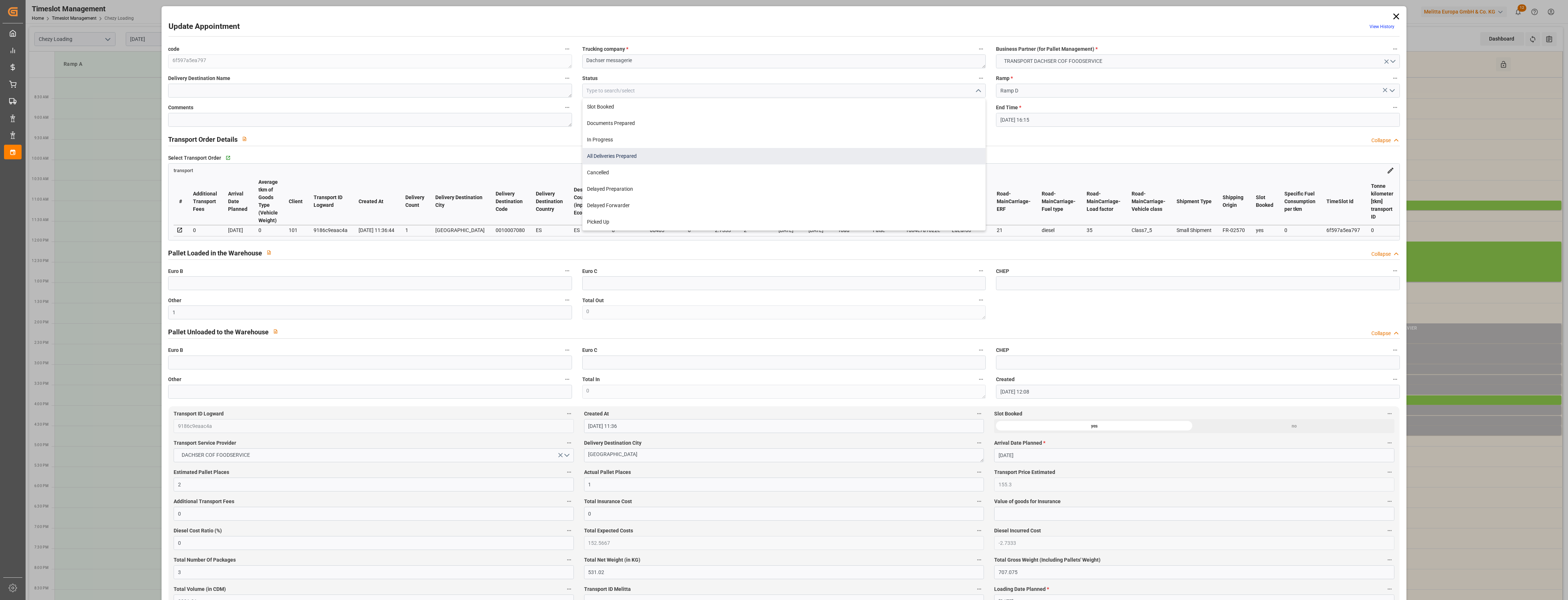
click at [623, 154] on div "All Deliveries Prepared" at bounding box center [784, 156] width 403 height 16
type input "All Deliveries Prepared"
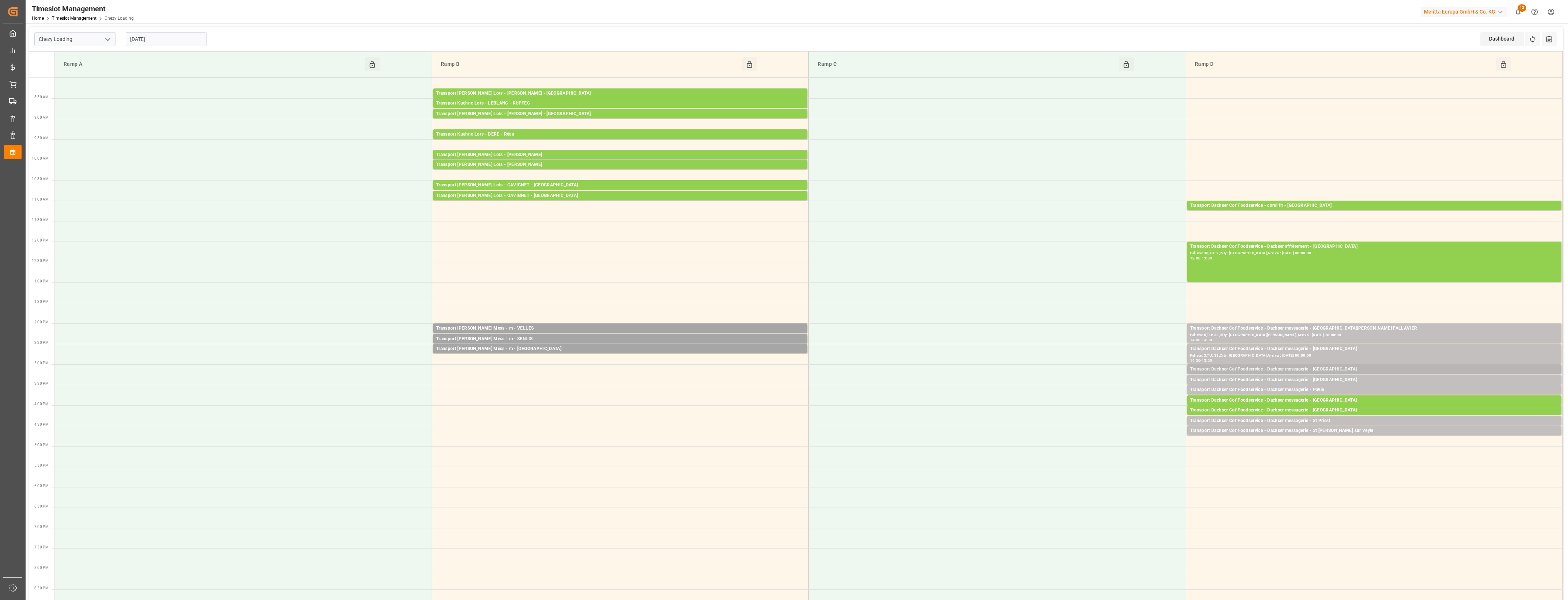
click at [1339, 371] on div "Transport Dachser Cof Foodservice - Dachser messagerie - Barcelona" at bounding box center [1374, 369] width 368 height 7
click at [1112, 401] on button "Open" at bounding box center [1091, 402] width 51 height 9
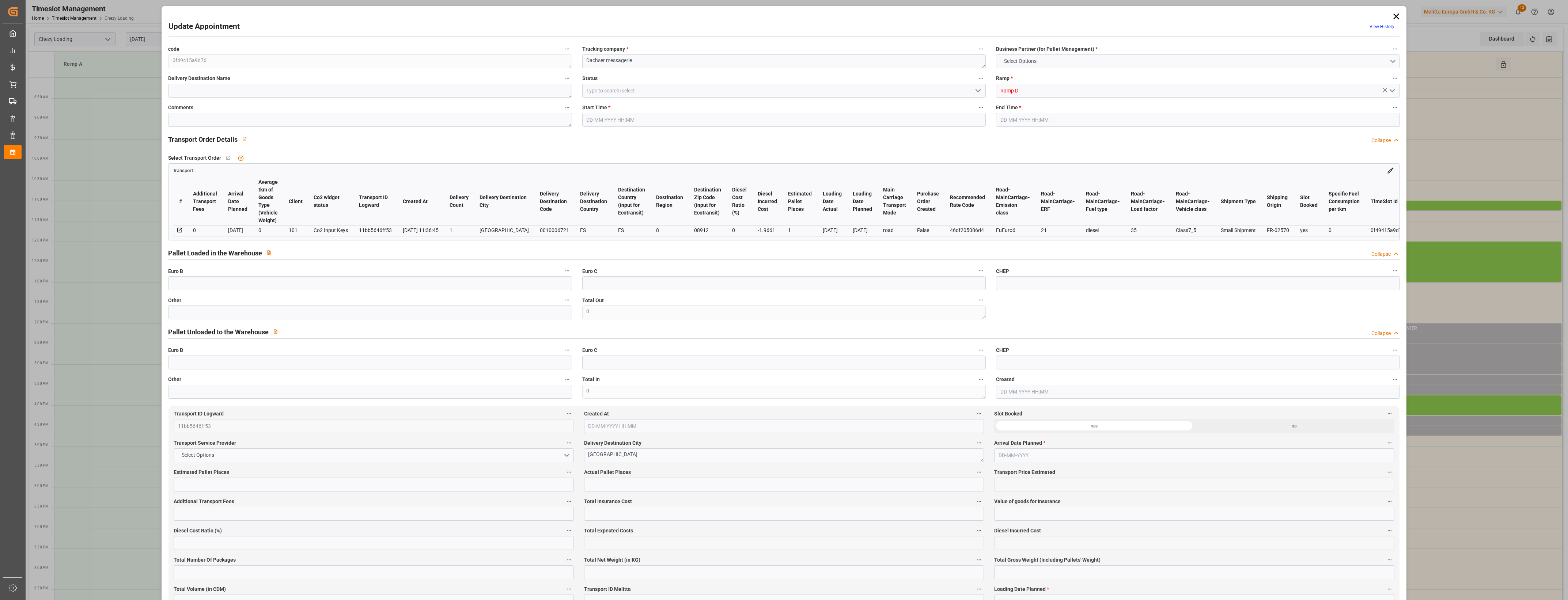
type input "1"
type input "111.71"
type input "0"
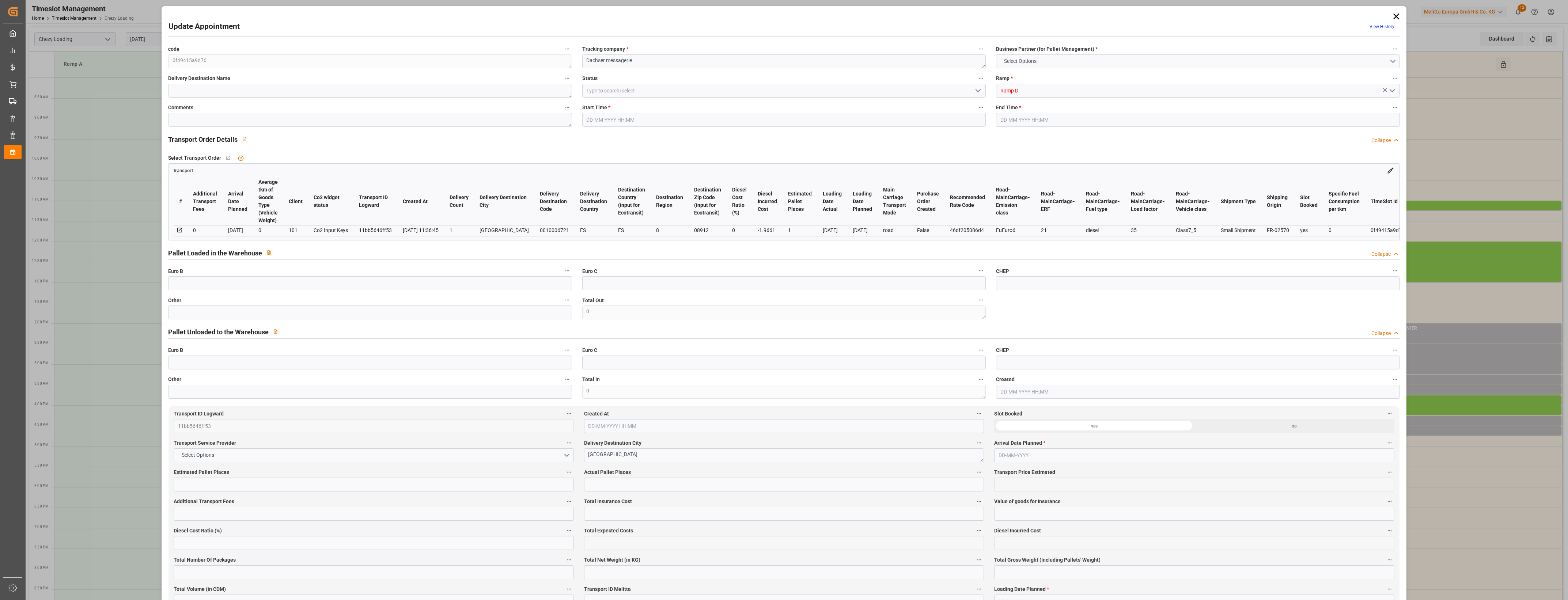
type input "109.7439"
type input "-1.9661"
type input "1"
type input "221.6"
type input "288.616"
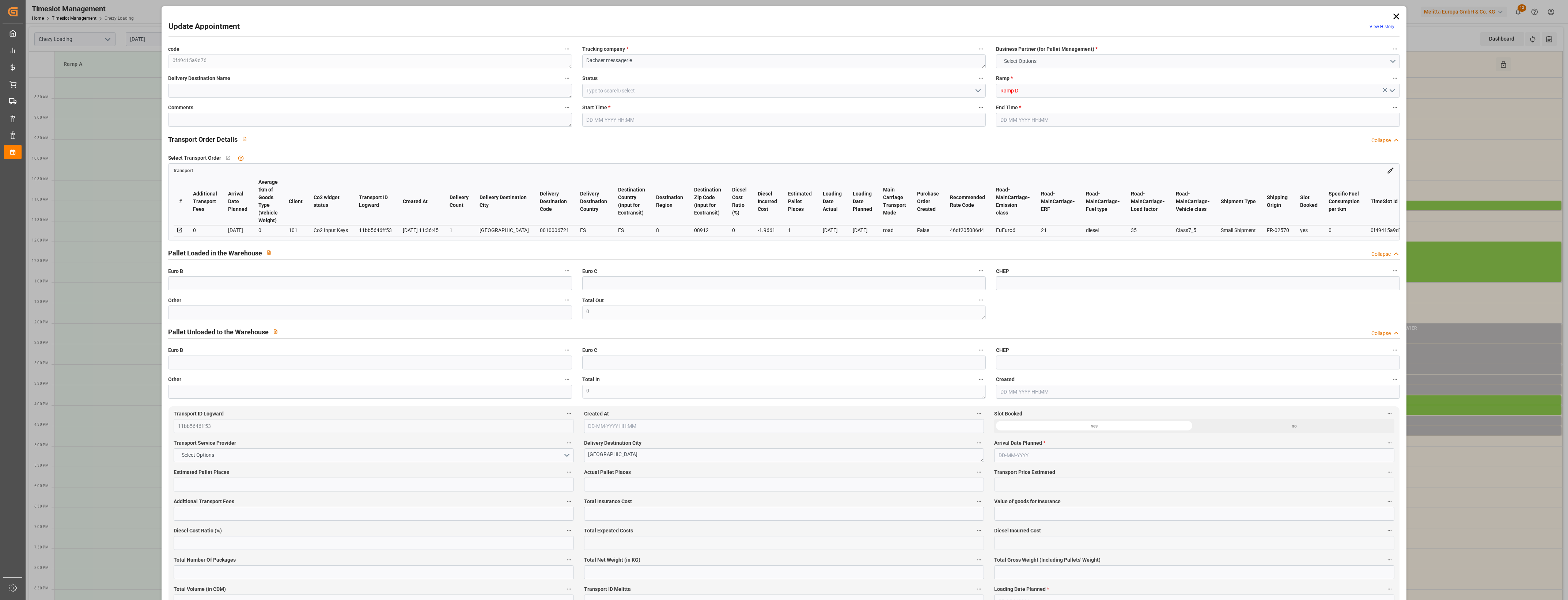
type input "916.892"
type input "8"
type input "0"
type input "76"
type input "1"
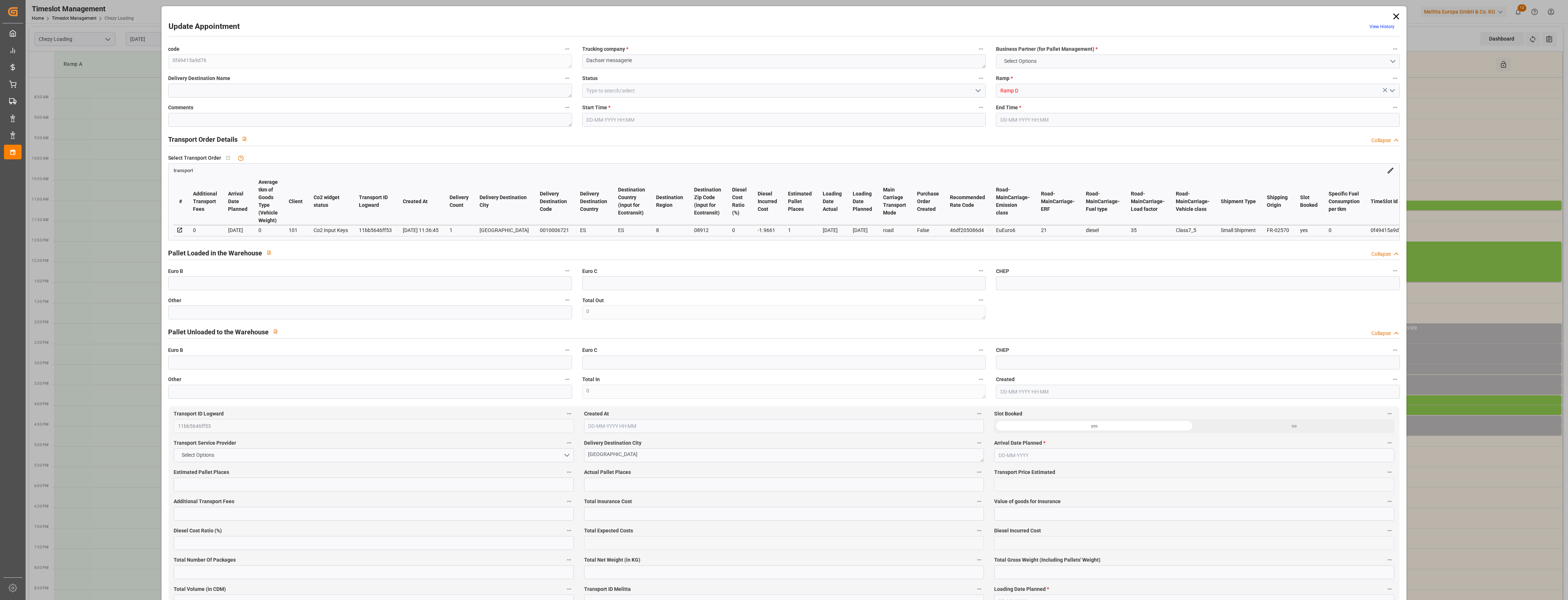
type input "101"
type input "264.616"
type input "0"
type input "4710.8598"
type input "0"
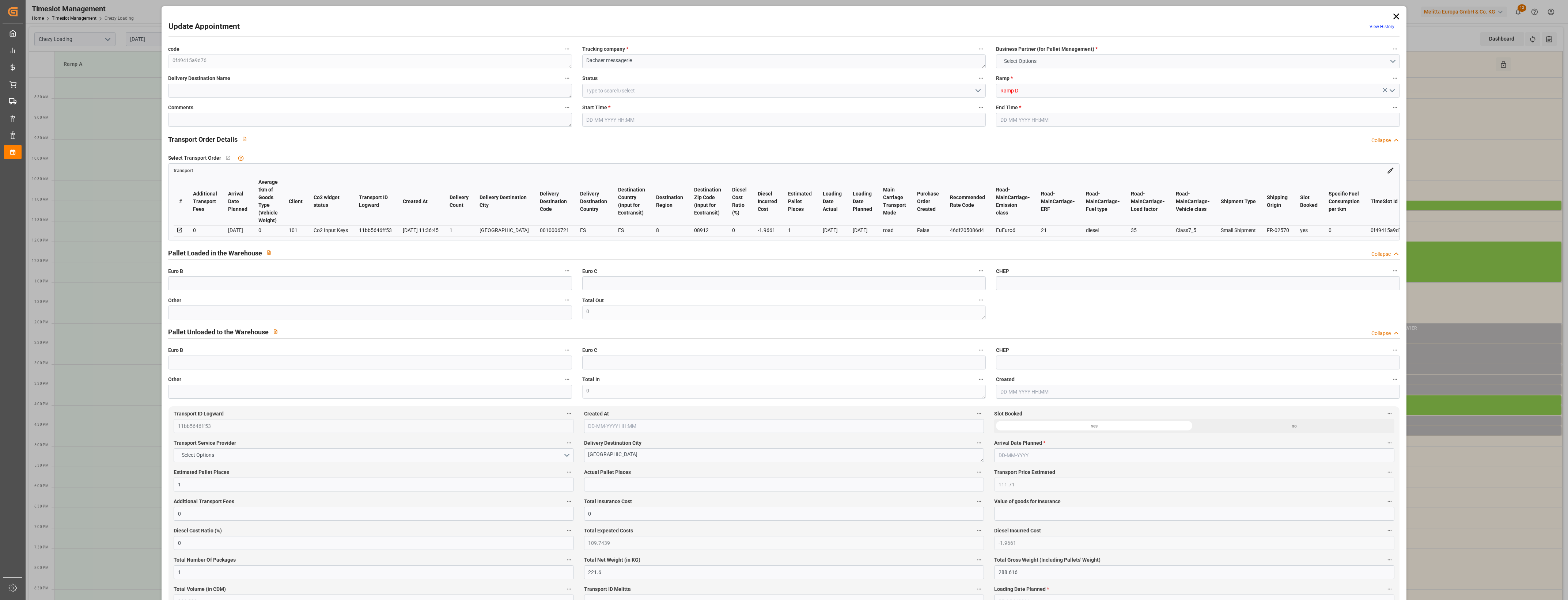
type input "0"
type input "21"
type input "35"
type input "10-10-2025 15:00"
type input "10-10-2025 15:15"
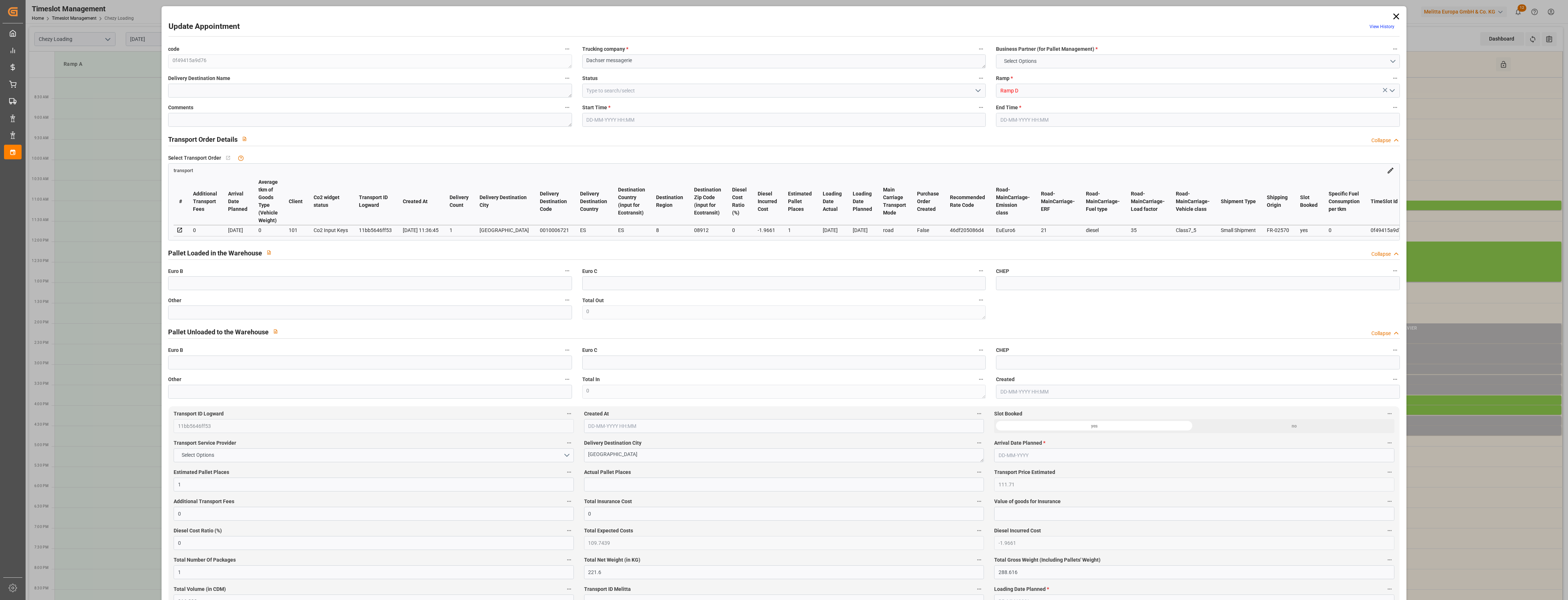
type input "09-10-2025 12:06"
type input "09-10-2025 11:36"
type input "17-10-2025"
type input "[DATE]"
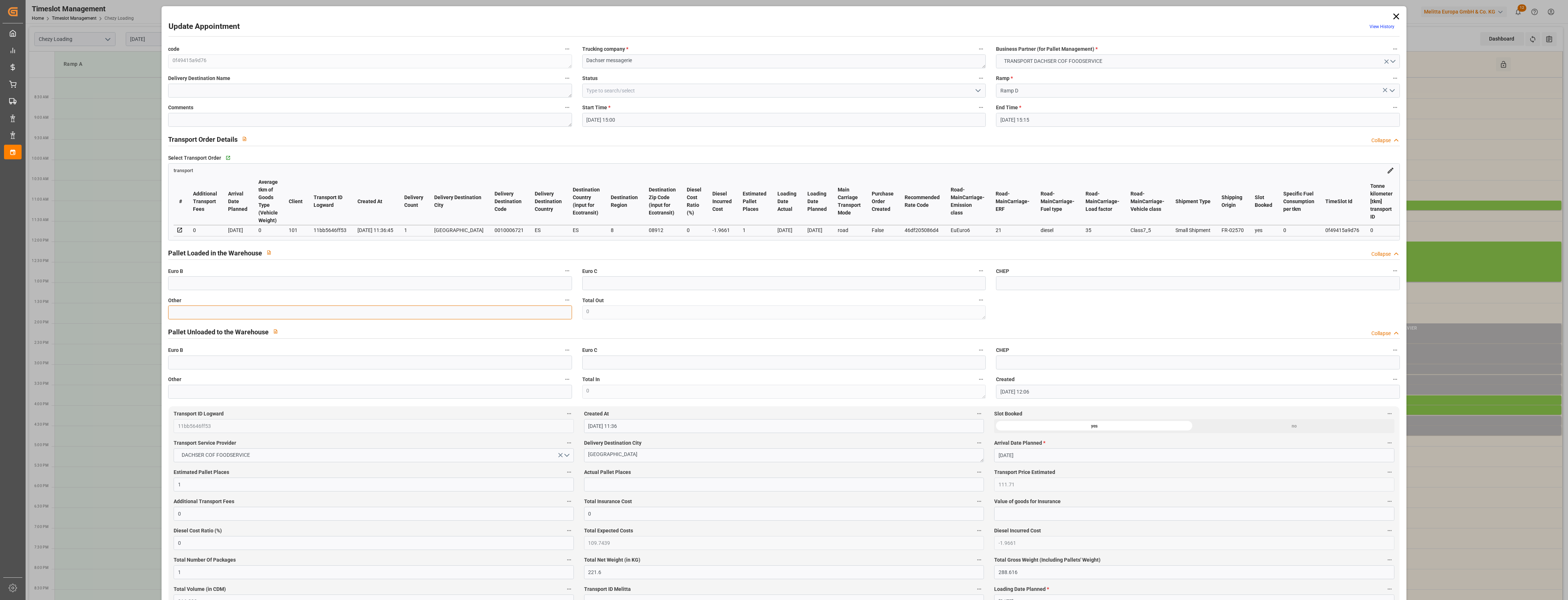
click at [205, 316] on input "text" at bounding box center [369, 312] width 404 height 14
type input "3"
click at [632, 490] on input "text" at bounding box center [784, 484] width 400 height 14
type input "3"
click at [670, 473] on label "Actual Pallet Places" at bounding box center [784, 472] width 400 height 10
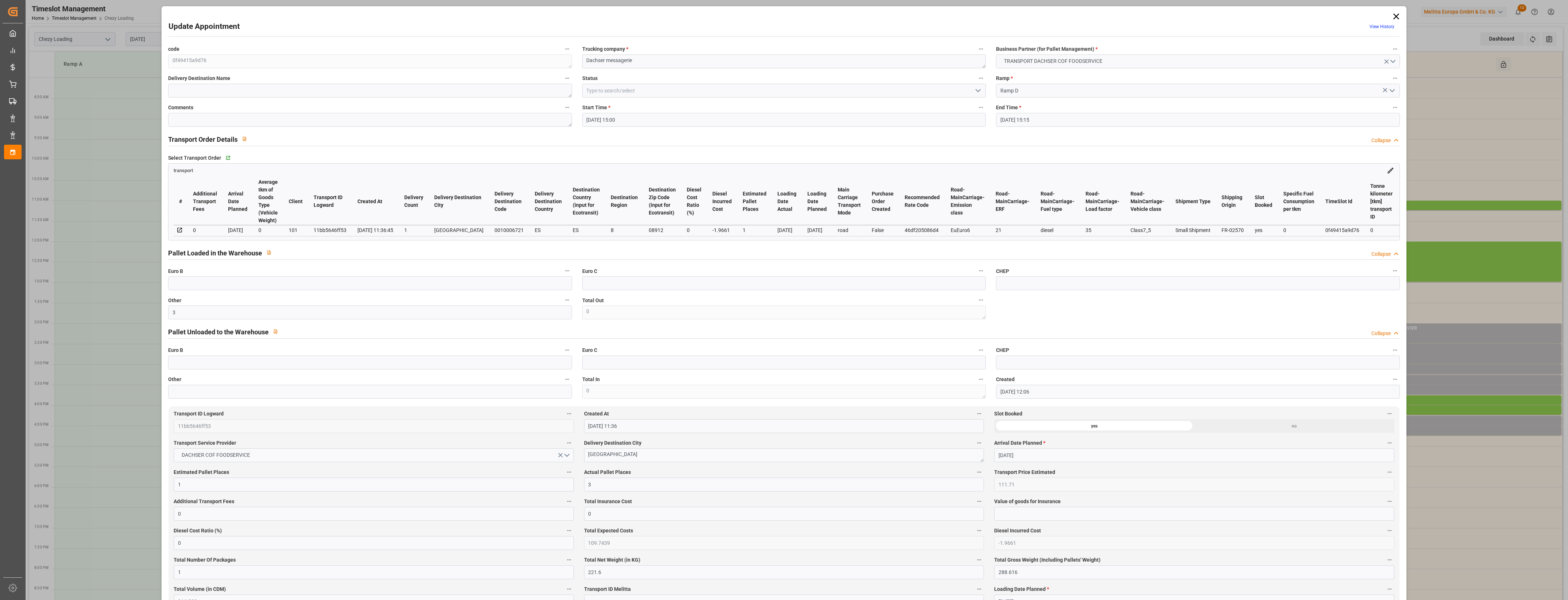
click at [975, 473] on button "Actual Pallet Places" at bounding box center [979, 472] width 10 height 10
click at [684, 473] on div at bounding box center [784, 300] width 1568 height 600
click at [976, 91] on icon "open menu" at bounding box center [978, 91] width 9 height 9
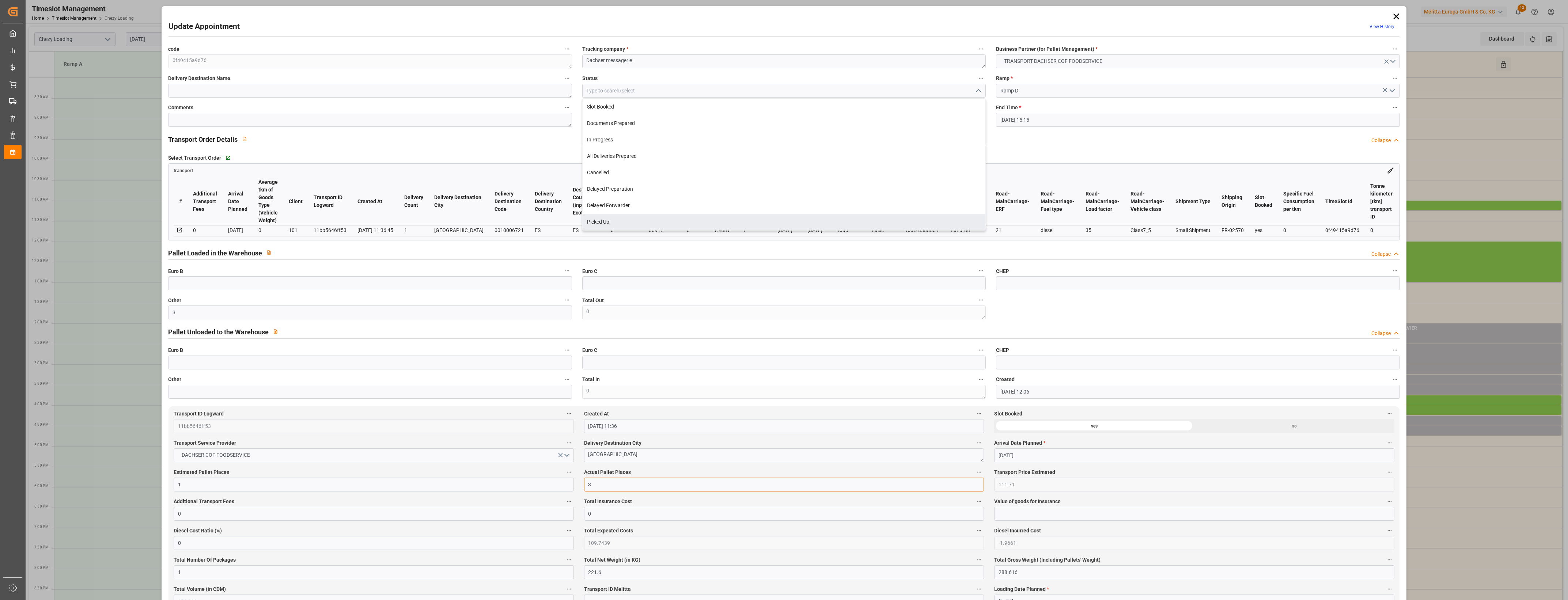
click at [629, 489] on input "3" at bounding box center [784, 484] width 400 height 14
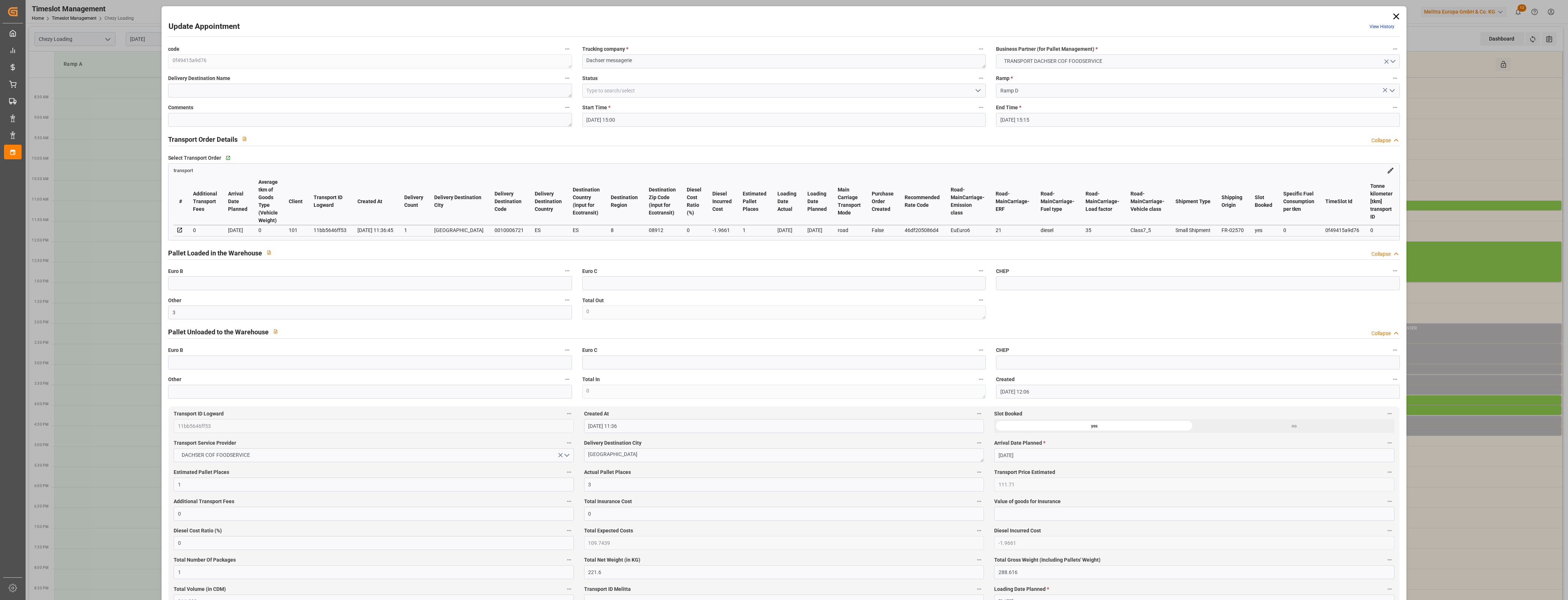
click at [978, 92] on icon "open menu" at bounding box center [978, 91] width 9 height 9
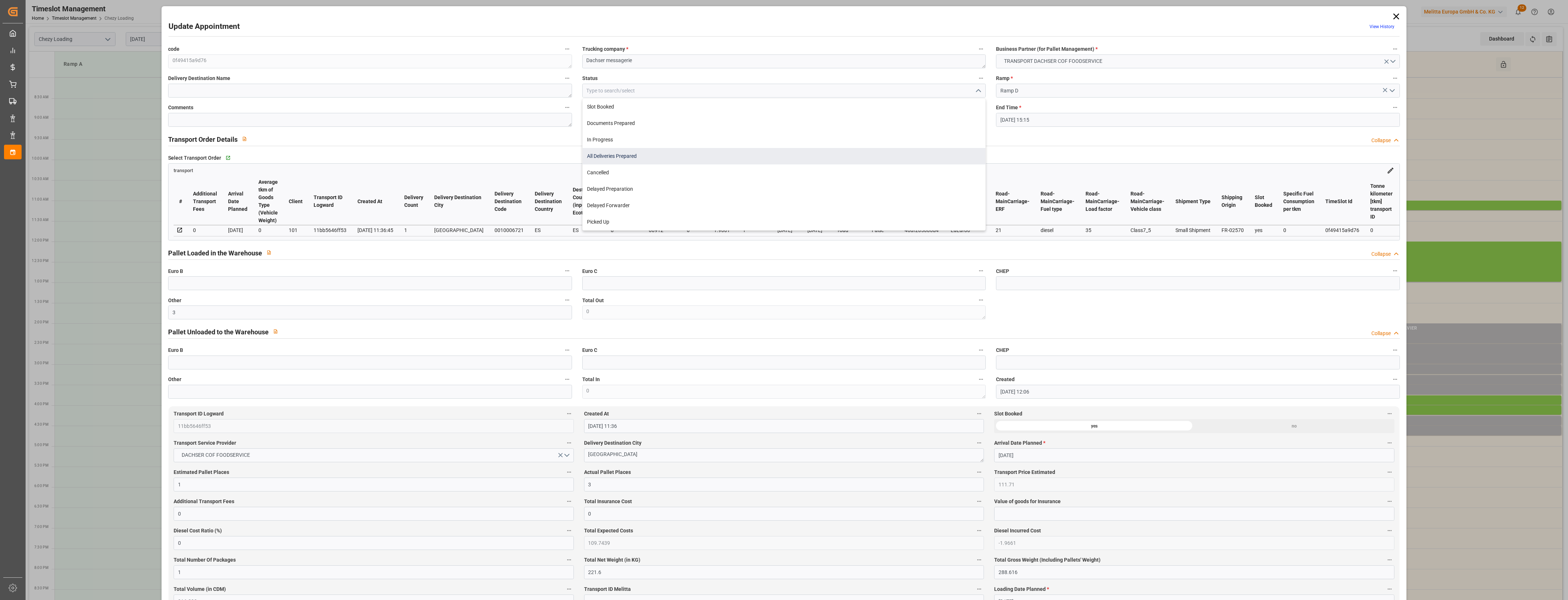
click at [631, 156] on div "All Deliveries Prepared" at bounding box center [784, 156] width 403 height 16
type input "All Deliveries Prepared"
